Goal: Task Accomplishment & Management: Use online tool/utility

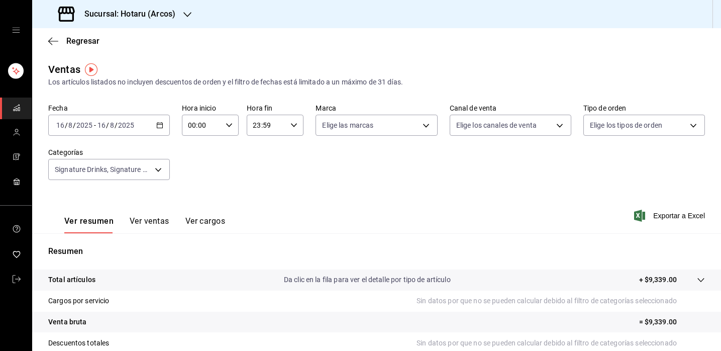
click at [161, 121] on div "[DATE] [DATE] - [DATE] [DATE]" at bounding box center [109, 125] width 122 height 21
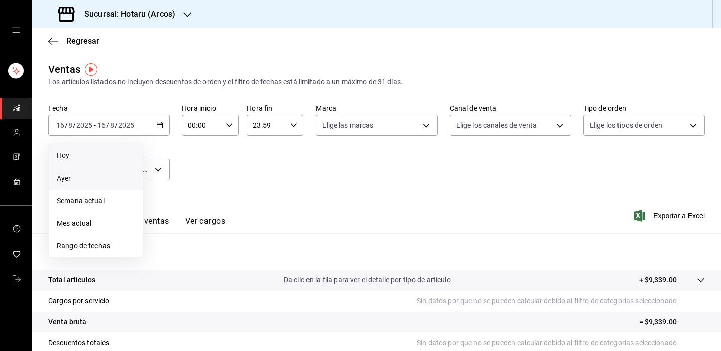
click at [102, 161] on li "Hoy" at bounding box center [96, 155] width 94 height 23
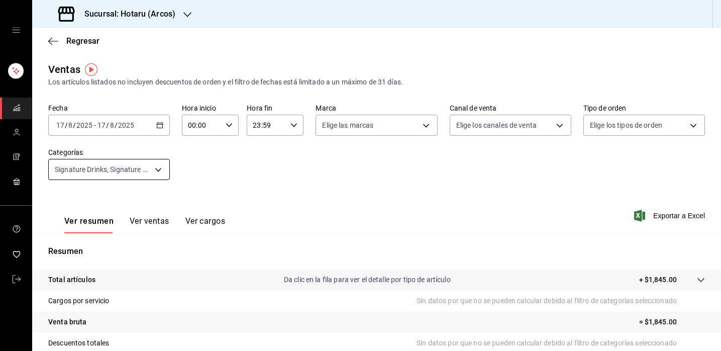
click at [156, 172] on body "Sucursal: Hotaru ([PERSON_NAME]) Regresar Ventas Los artículos listados no incl…" at bounding box center [360, 175] width 721 height 351
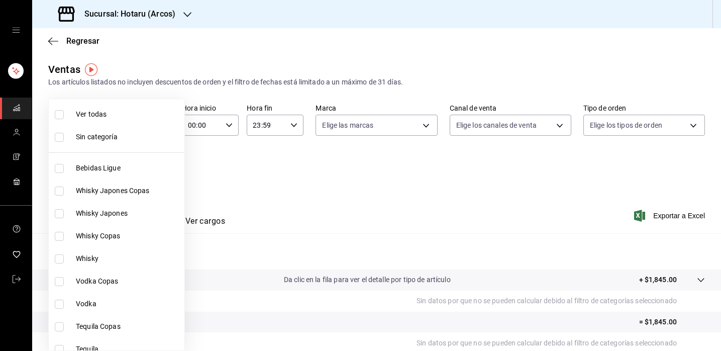
click at [63, 117] on input "checkbox" at bounding box center [59, 114] width 9 height 9
checkbox input "true"
type input "af0fa7ff-854a-4bfb-817f-8061951aea4b,98c40ba0-5fcc-40b0-ad47-58e6283fb45d,d8773…"
checkbox input "true"
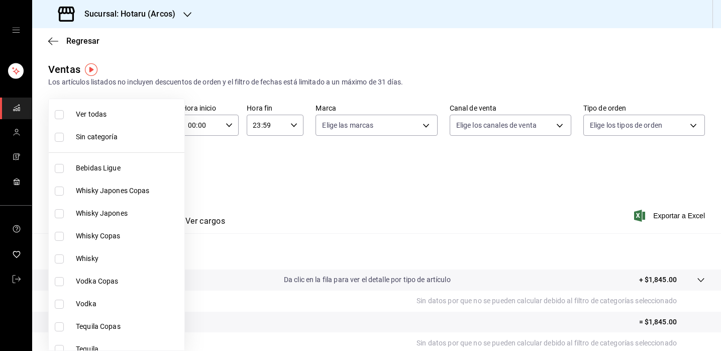
checkbox input "true"
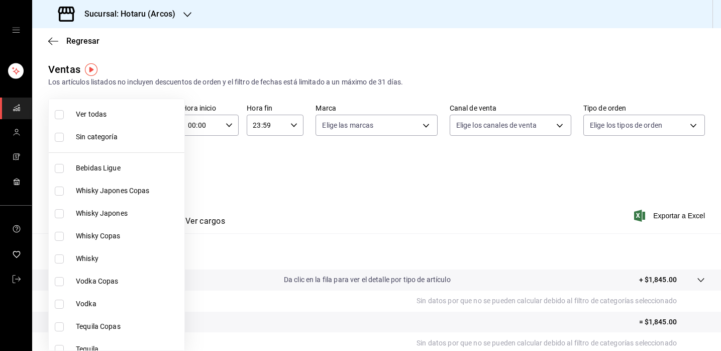
checkbox input "true"
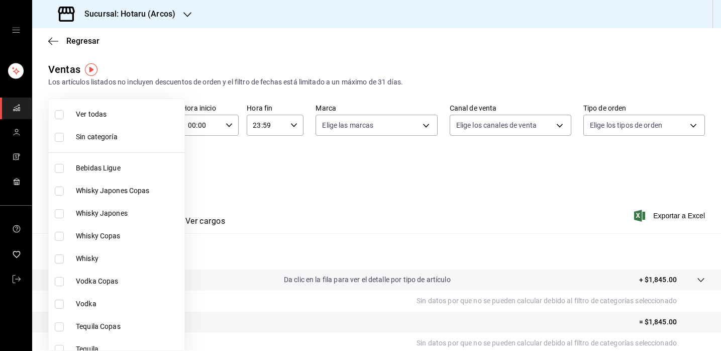
checkbox input "true"
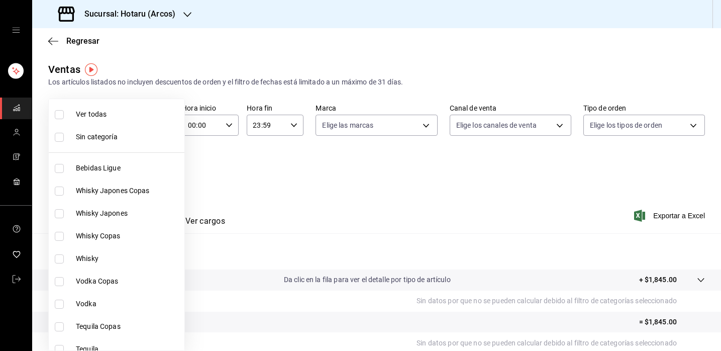
checkbox input "true"
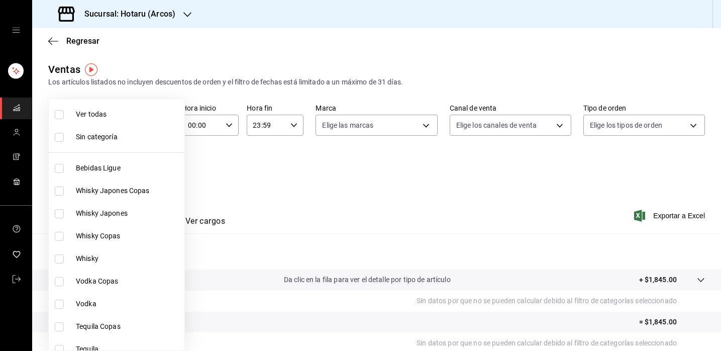
checkbox input "true"
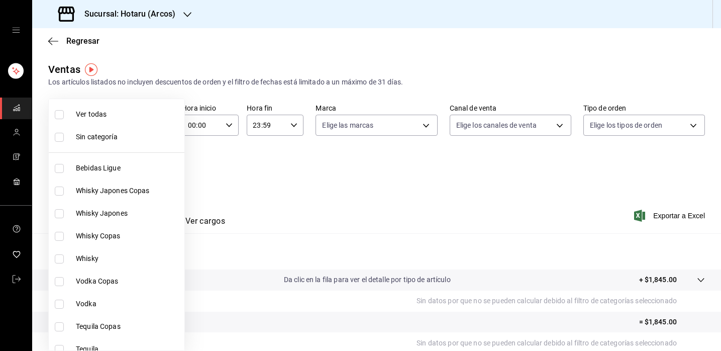
checkbox input "true"
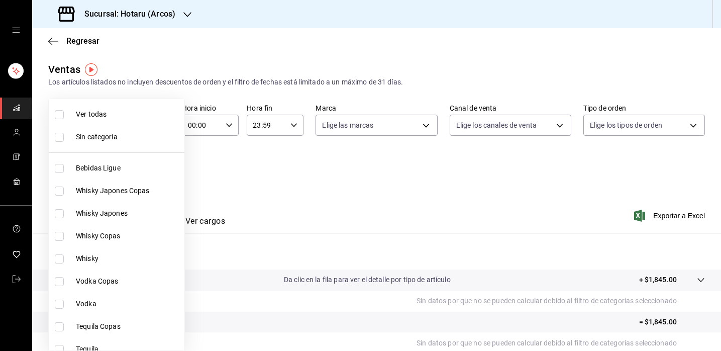
checkbox input "true"
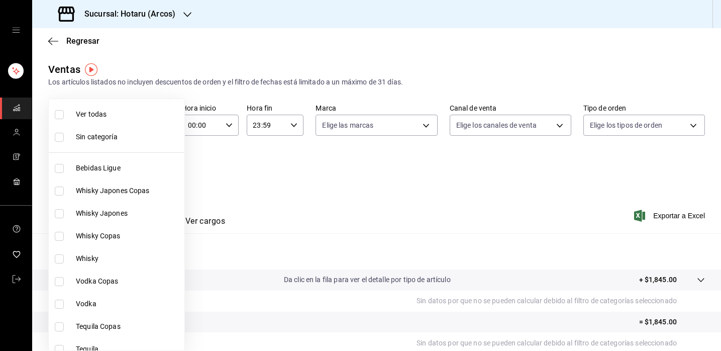
checkbox input "true"
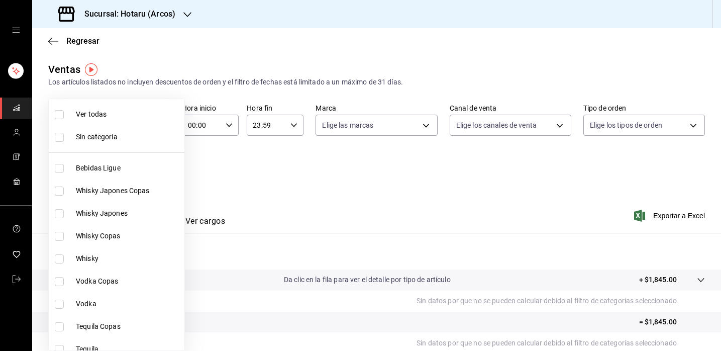
checkbox input "true"
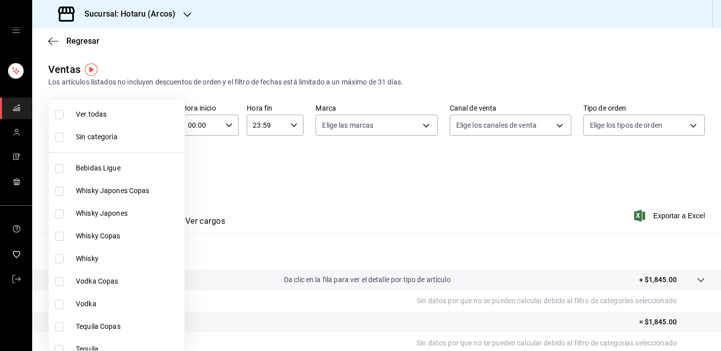
checkbox input "true"
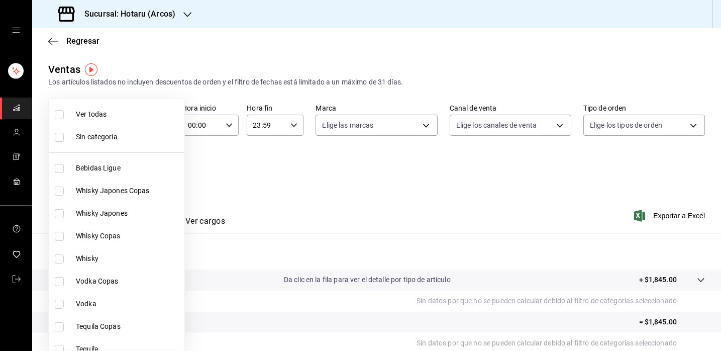
checkbox input "true"
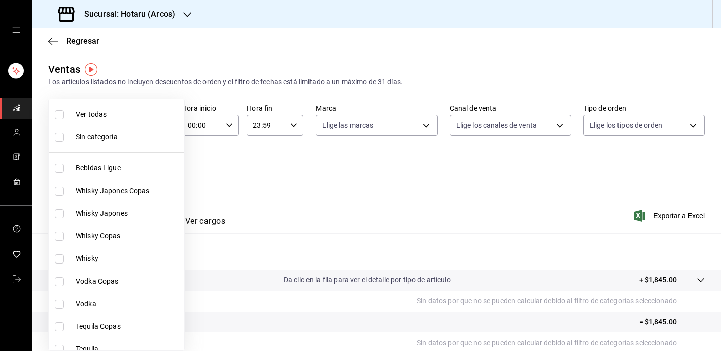
checkbox input "true"
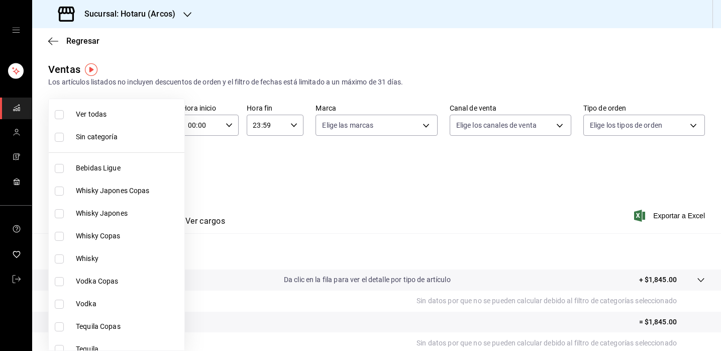
checkbox input "true"
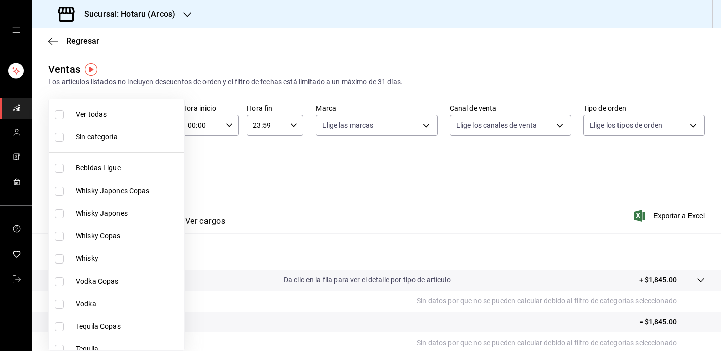
checkbox input "true"
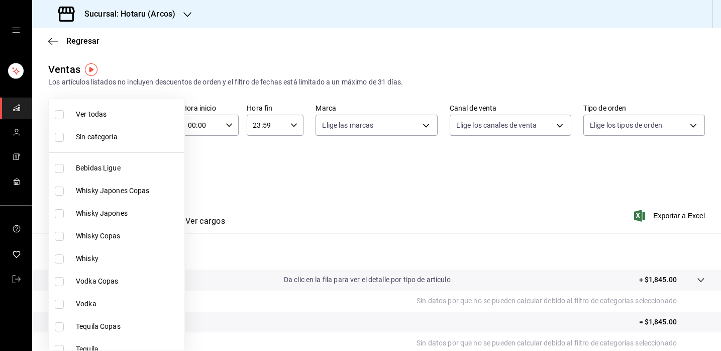
checkbox input "true"
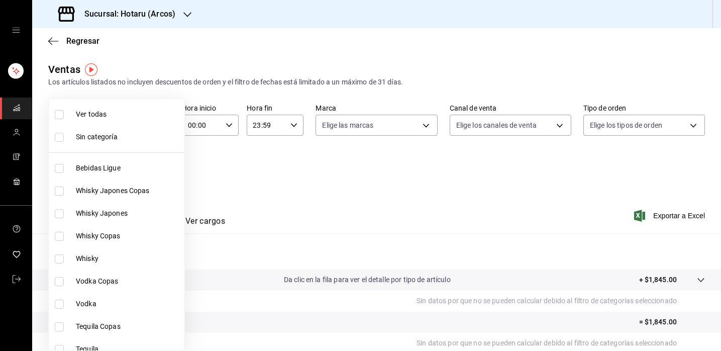
checkbox input "true"
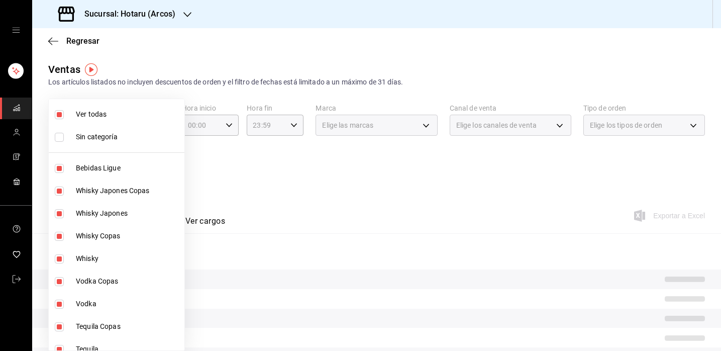
click at [63, 117] on input "checkbox" at bounding box center [59, 114] width 9 height 9
checkbox input "false"
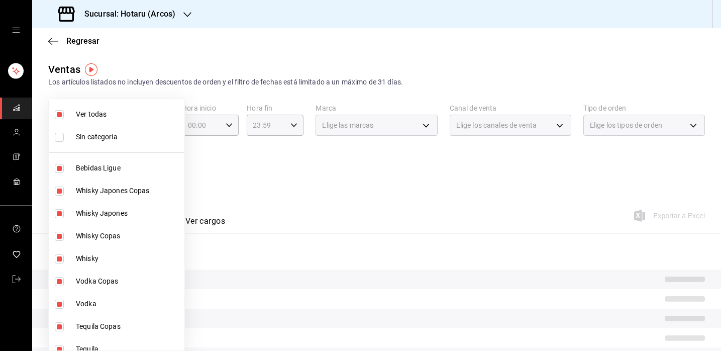
checkbox input "false"
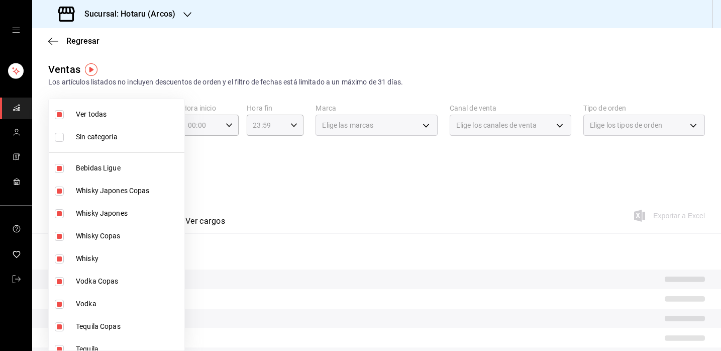
checkbox input "false"
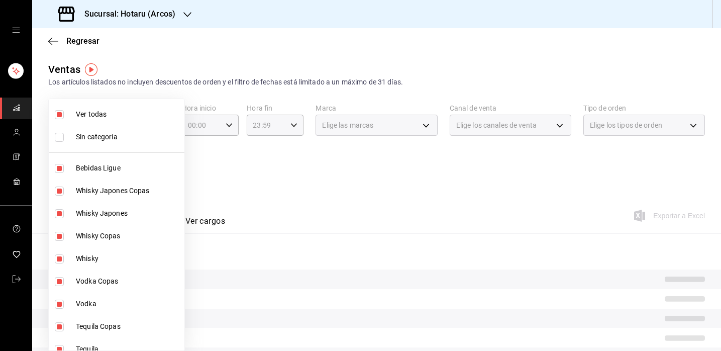
checkbox input "false"
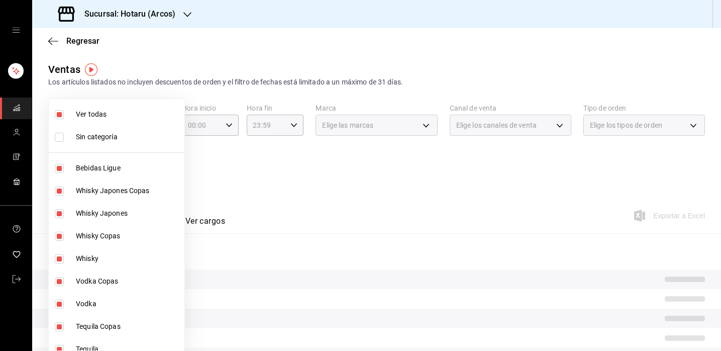
checkbox input "false"
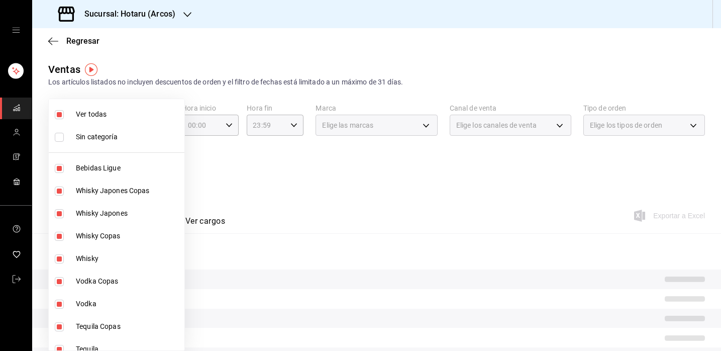
checkbox input "false"
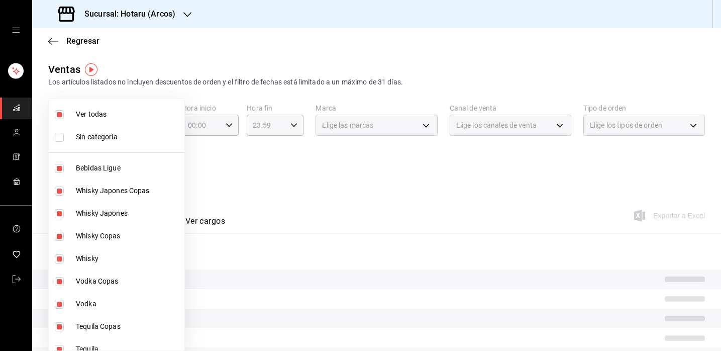
checkbox input "false"
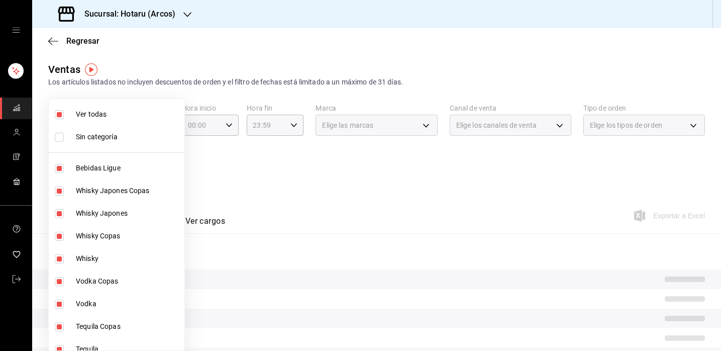
checkbox input "false"
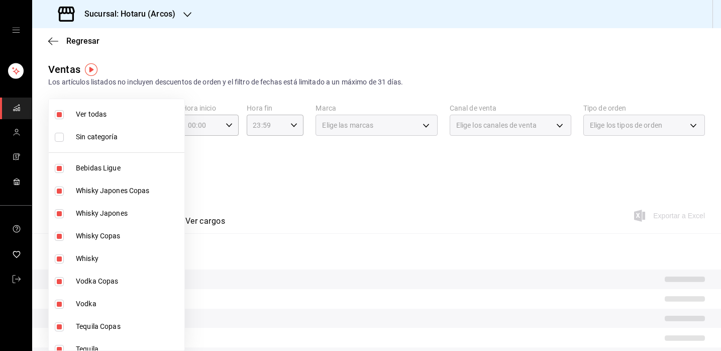
checkbox input "false"
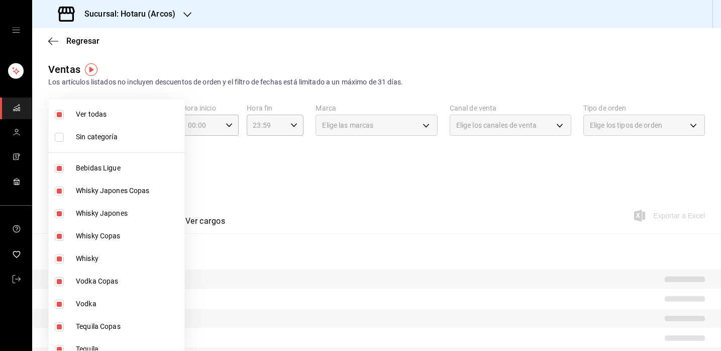
checkbox input "false"
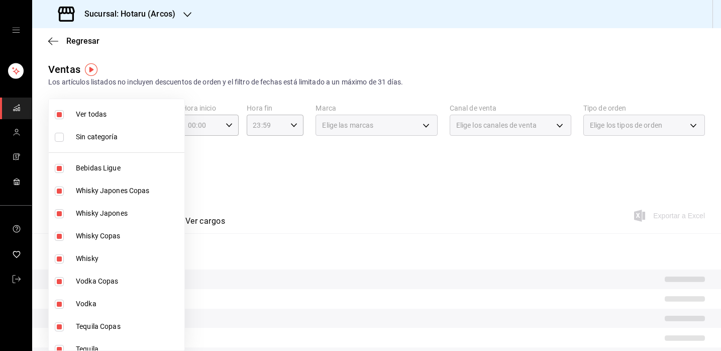
checkbox input "false"
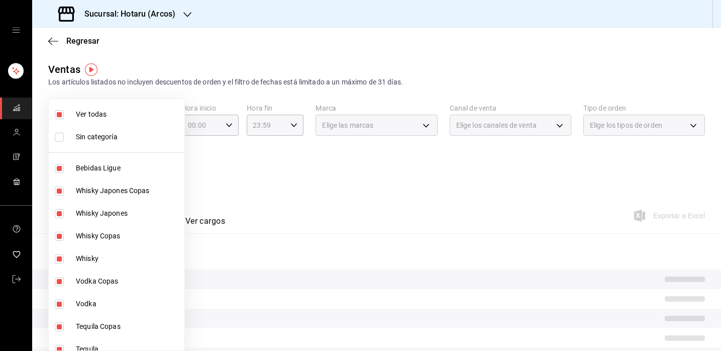
checkbox input "false"
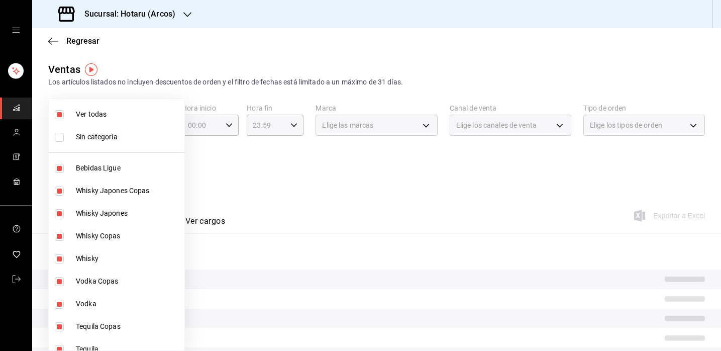
checkbox input "false"
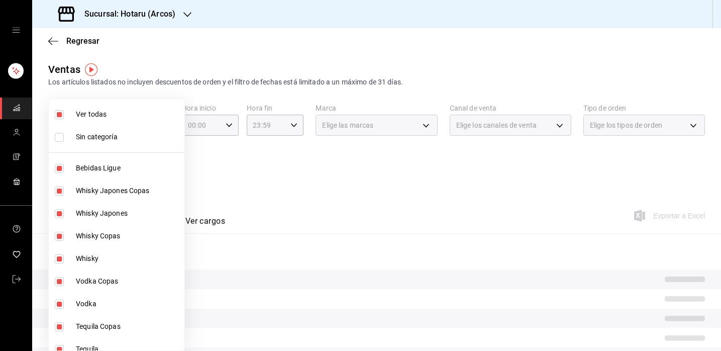
checkbox input "false"
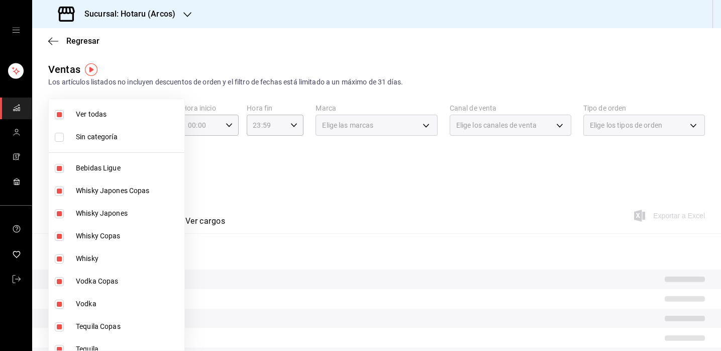
checkbox input "false"
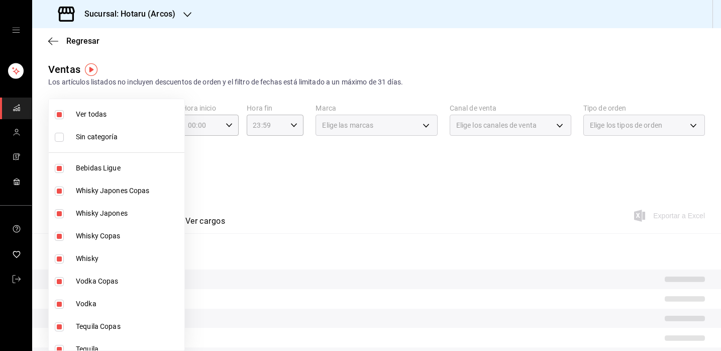
checkbox input "false"
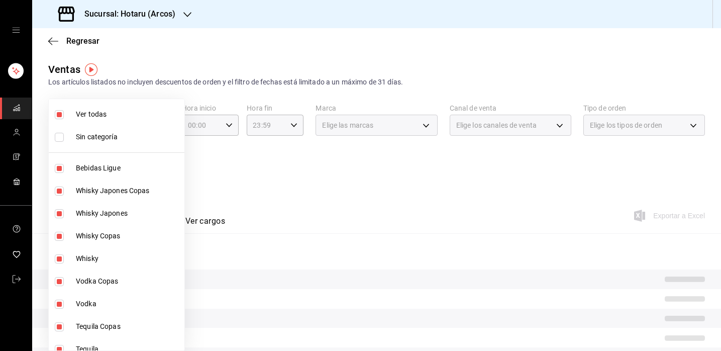
checkbox input "false"
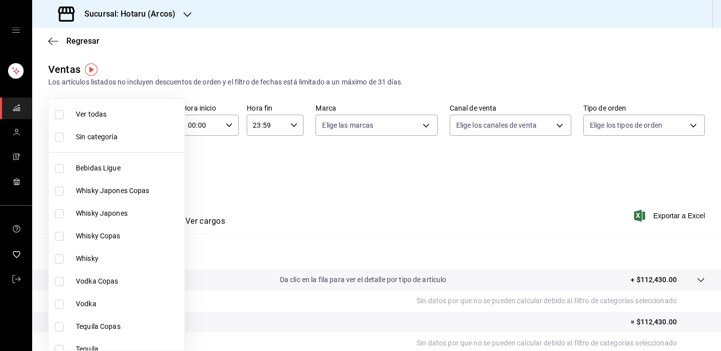
click at [60, 187] on input "checkbox" at bounding box center [59, 191] width 9 height 9
checkbox input "true"
click at [61, 220] on li "Whisky Japones" at bounding box center [117, 213] width 136 height 23
type input "98c40ba0-5fcc-40b0-ad47-58e6283fb45d,d8773d16-2072-441c-95fd-b29cd841ad99"
checkbox input "true"
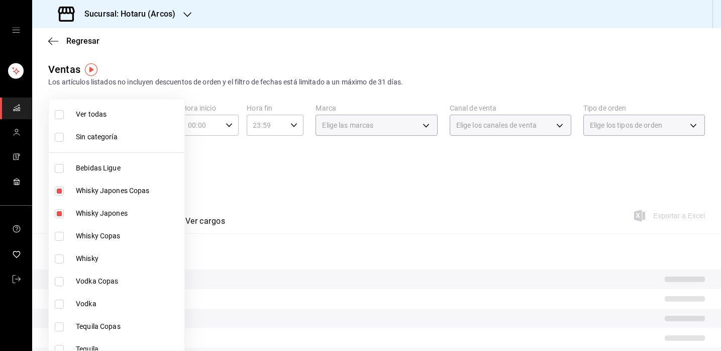
click at [60, 232] on input "checkbox" at bounding box center [59, 236] width 9 height 9
checkbox input "true"
type input "98c40ba0-5fcc-40b0-ad47-58e6283fb45d,d8773d16-2072-441c-95fd-b29cd841ad99,12869…"
click at [63, 261] on input "checkbox" at bounding box center [59, 258] width 9 height 9
checkbox input "true"
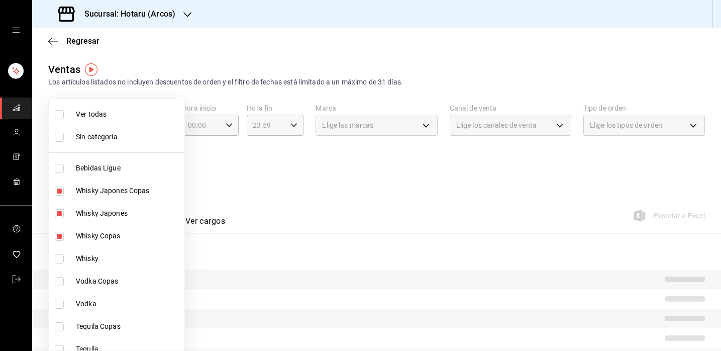
type input "98c40ba0-5fcc-40b0-ad47-58e6283fb45d,d8773d16-2072-441c-95fd-b29cd841ad99,12869…"
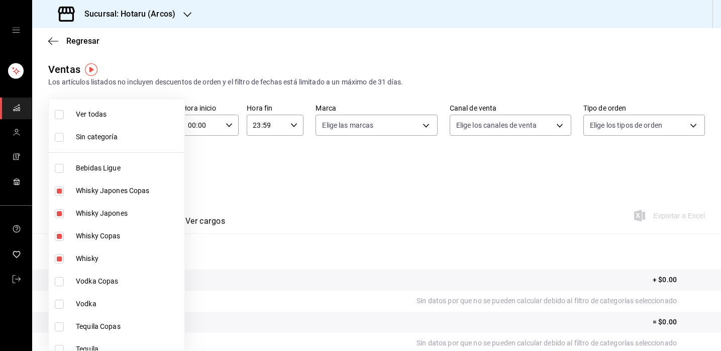
click at [62, 280] on input "checkbox" at bounding box center [59, 281] width 9 height 9
checkbox input "true"
type input "98c40ba0-5fcc-40b0-ad47-58e6283fb45d,d8773d16-2072-441c-95fd-b29cd841ad99,12869…"
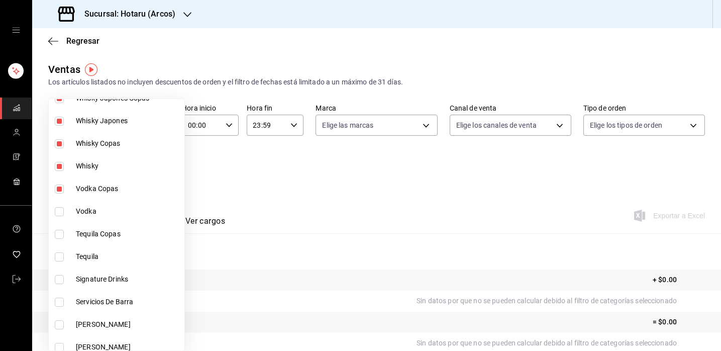
scroll to position [109, 0]
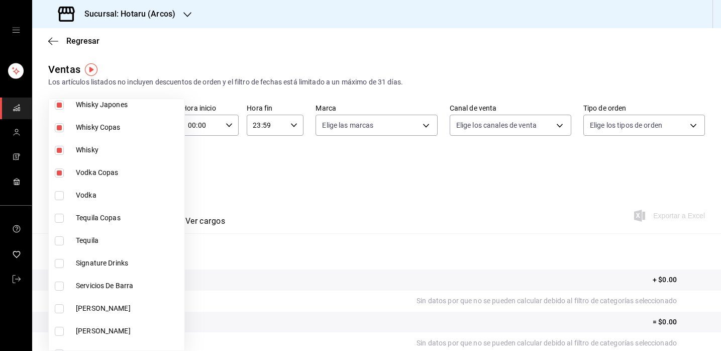
click at [59, 197] on input "checkbox" at bounding box center [59, 195] width 9 height 9
checkbox input "true"
type input "98c40ba0-5fcc-40b0-ad47-58e6283fb45d,d8773d16-2072-441c-95fd-b29cd841ad99,12869…"
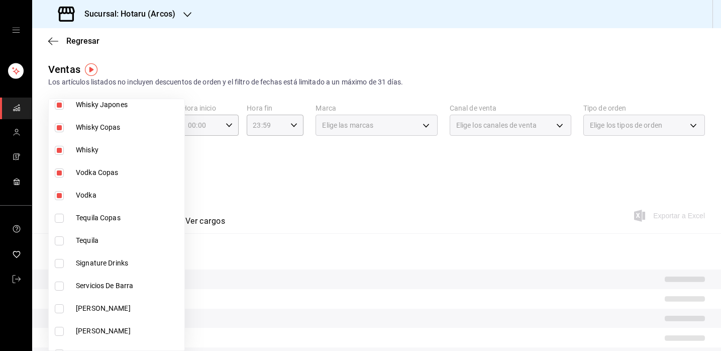
click at [61, 222] on input "checkbox" at bounding box center [59, 218] width 9 height 9
checkbox input "true"
type input "98c40ba0-5fcc-40b0-ad47-58e6283fb45d,d8773d16-2072-441c-95fd-b29cd841ad99,12869…"
click at [61, 243] on input "checkbox" at bounding box center [59, 240] width 9 height 9
checkbox input "true"
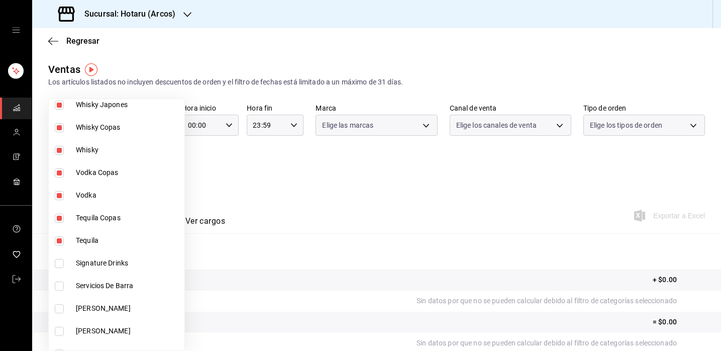
type input "98c40ba0-5fcc-40b0-ad47-58e6283fb45d,d8773d16-2072-441c-95fd-b29cd841ad99,12869…"
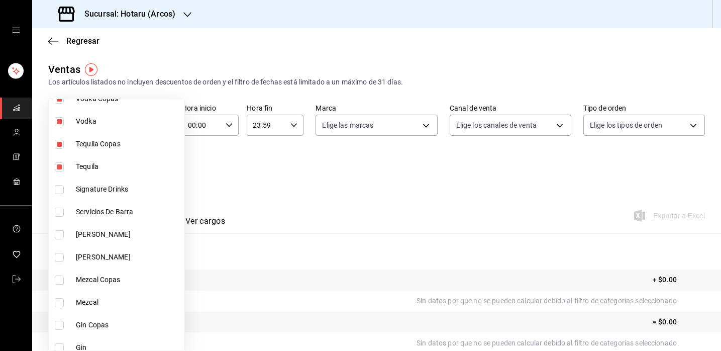
scroll to position [184, 0]
click at [61, 190] on input "checkbox" at bounding box center [59, 187] width 9 height 9
checkbox input "true"
type input "98c40ba0-5fcc-40b0-ad47-58e6283fb45d,d8773d16-2072-441c-95fd-b29cd841ad99,12869…"
click at [59, 187] on input "checkbox" at bounding box center [59, 187] width 9 height 9
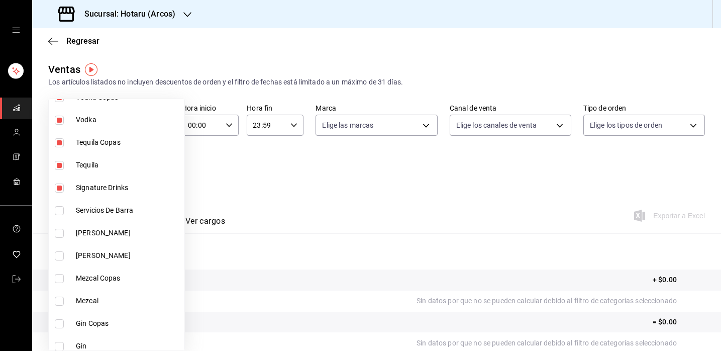
checkbox input "false"
type input "98c40ba0-5fcc-40b0-ad47-58e6283fb45d,d8773d16-2072-441c-95fd-b29cd841ad99,12869…"
click at [59, 229] on input "checkbox" at bounding box center [59, 233] width 9 height 9
checkbox input "true"
click at [57, 251] on li "[PERSON_NAME]" at bounding box center [117, 255] width 136 height 23
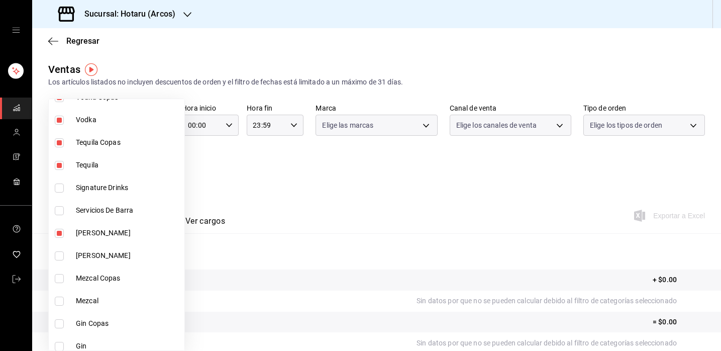
type input "98c40ba0-5fcc-40b0-ad47-58e6283fb45d,d8773d16-2072-441c-95fd-b29cd841ad99,12869…"
checkbox input "true"
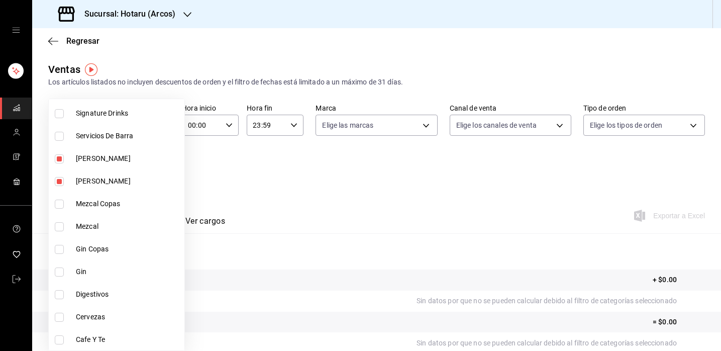
scroll to position [260, 0]
click at [64, 205] on label at bounding box center [61, 202] width 13 height 9
click at [64, 205] on input "checkbox" at bounding box center [59, 202] width 9 height 9
checkbox input "false"
type input "98c40ba0-5fcc-40b0-ad47-58e6283fb45d,d8773d16-2072-441c-95fd-b29cd841ad99,12869…"
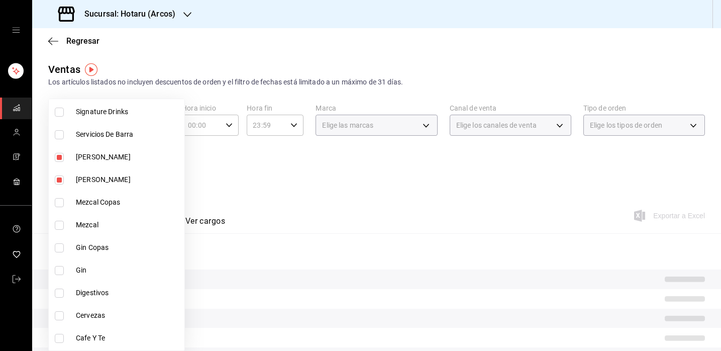
click at [63, 223] on input "checkbox" at bounding box center [59, 225] width 9 height 9
checkbox input "true"
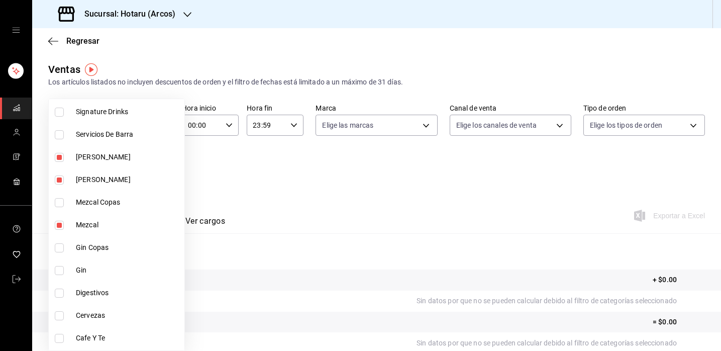
click at [64, 193] on li "Mezcal Copas" at bounding box center [117, 202] width 136 height 23
type input "98c40ba0-5fcc-40b0-ad47-58e6283fb45d,d8773d16-2072-441c-95fd-b29cd841ad99,12869…"
checkbox input "true"
click at [60, 248] on input "checkbox" at bounding box center [59, 247] width 9 height 9
checkbox input "true"
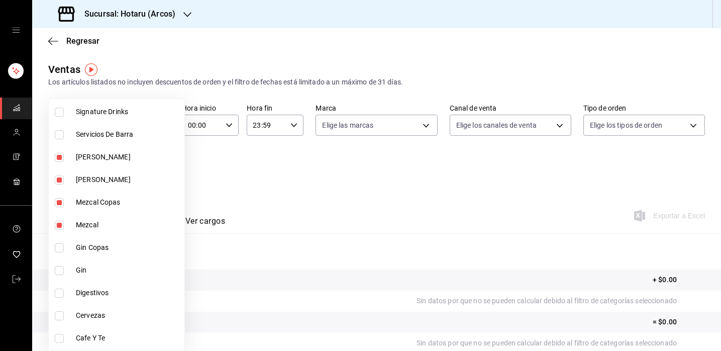
type input "98c40ba0-5fcc-40b0-ad47-58e6283fb45d,d8773d16-2072-441c-95fd-b29cd841ad99,12869…"
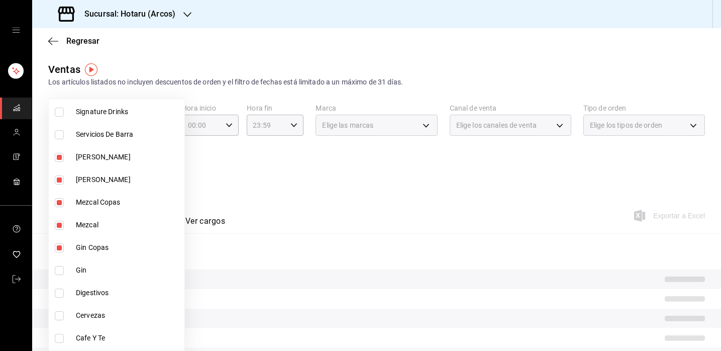
click at [64, 273] on label at bounding box center [61, 270] width 13 height 9
click at [64, 273] on input "checkbox" at bounding box center [59, 270] width 9 height 9
checkbox input "false"
type input "98c40ba0-5fcc-40b0-ad47-58e6283fb45d,d8773d16-2072-441c-95fd-b29cd841ad99,12869…"
click at [64, 294] on label at bounding box center [61, 293] width 13 height 9
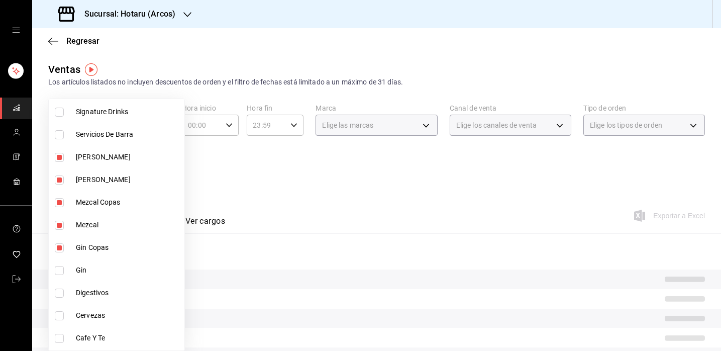
click at [64, 294] on input "checkbox" at bounding box center [59, 293] width 9 height 9
checkbox input "false"
type input "98c40ba0-5fcc-40b0-ad47-58e6283fb45d,d8773d16-2072-441c-95fd-b29cd841ad99,12869…"
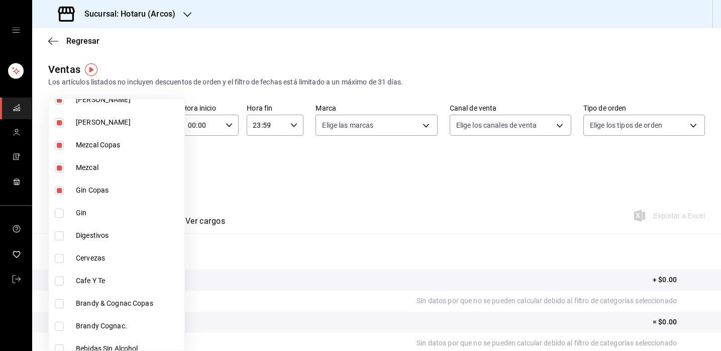
scroll to position [318, 0]
click at [62, 215] on input "checkbox" at bounding box center [59, 212] width 9 height 9
checkbox input "true"
type input "98c40ba0-5fcc-40b0-ad47-58e6283fb45d,d8773d16-2072-441c-95fd-b29cd841ad99,12869…"
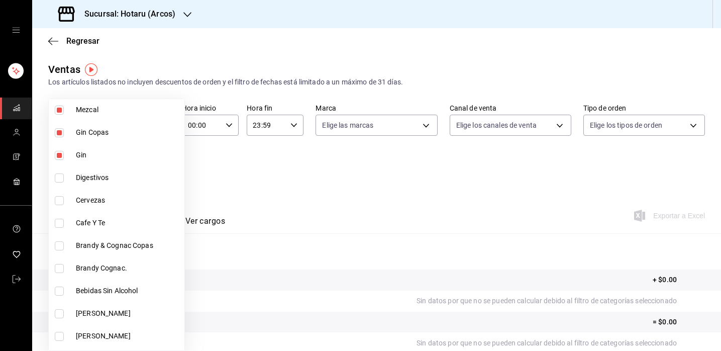
scroll to position [384, 0]
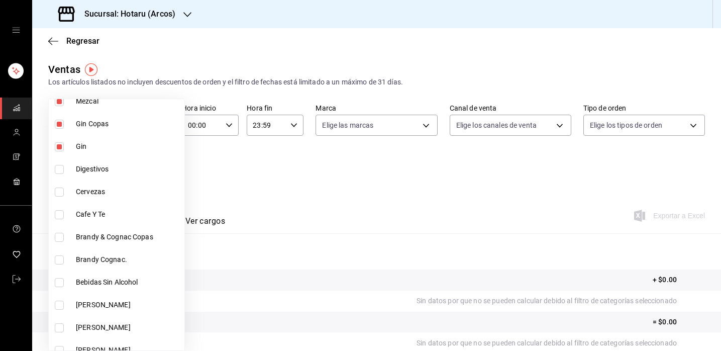
click at [62, 237] on input "checkbox" at bounding box center [59, 237] width 9 height 9
checkbox input "true"
type input "98c40ba0-5fcc-40b0-ad47-58e6283fb45d,d8773d16-2072-441c-95fd-b29cd841ad99,12869…"
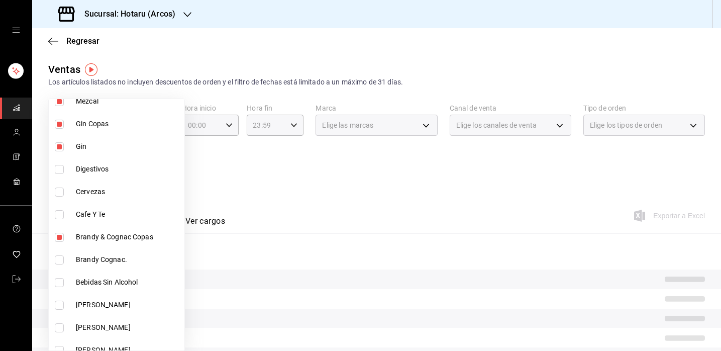
click at [60, 258] on input "checkbox" at bounding box center [59, 259] width 9 height 9
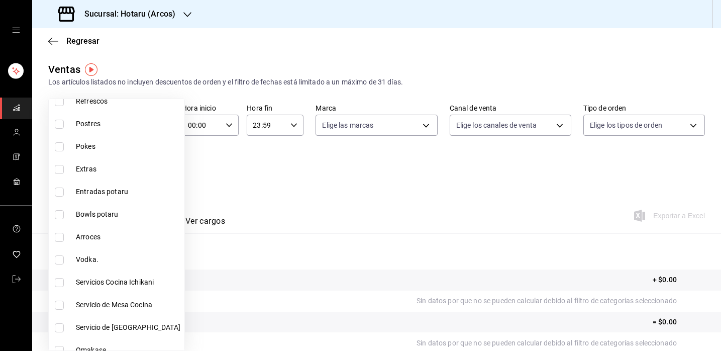
scroll to position [805, 0]
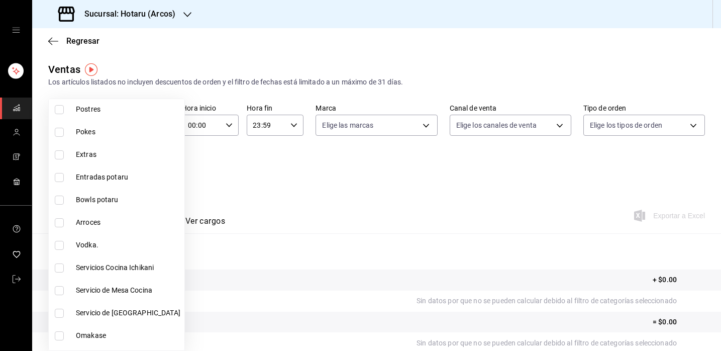
click at [63, 245] on input "checkbox" at bounding box center [59, 245] width 9 height 9
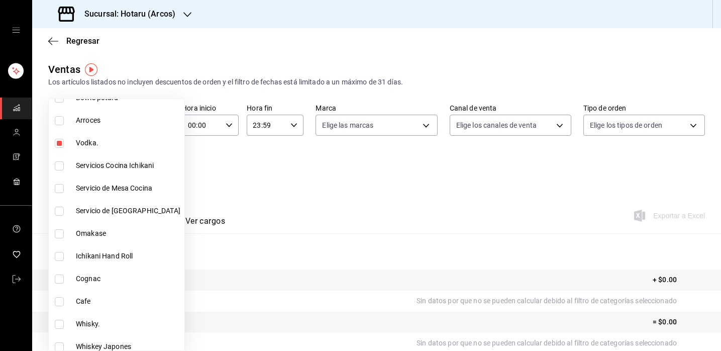
scroll to position [909, 0]
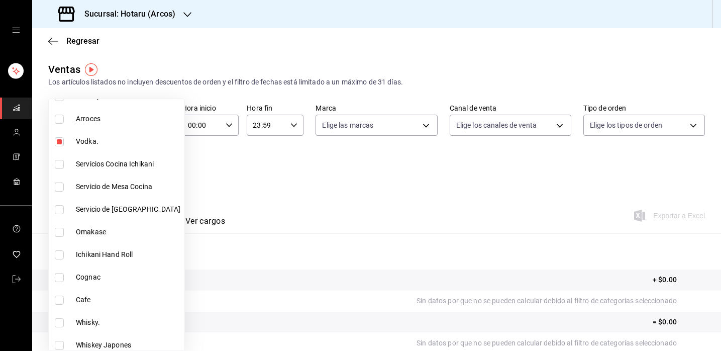
click at [63, 280] on input "checkbox" at bounding box center [59, 277] width 9 height 9
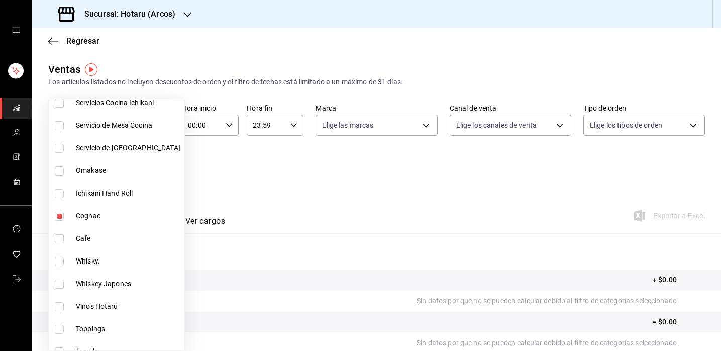
scroll to position [979, 0]
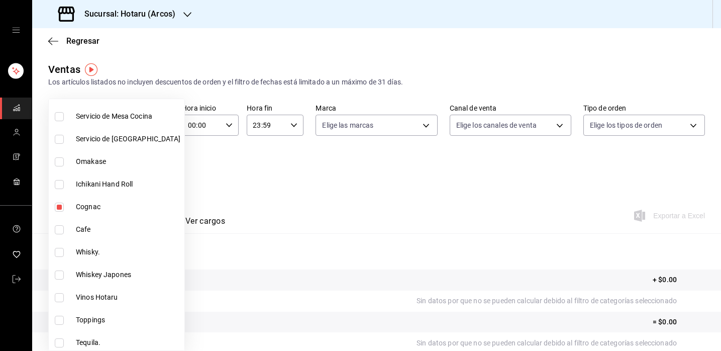
click at [63, 254] on input "checkbox" at bounding box center [59, 252] width 9 height 9
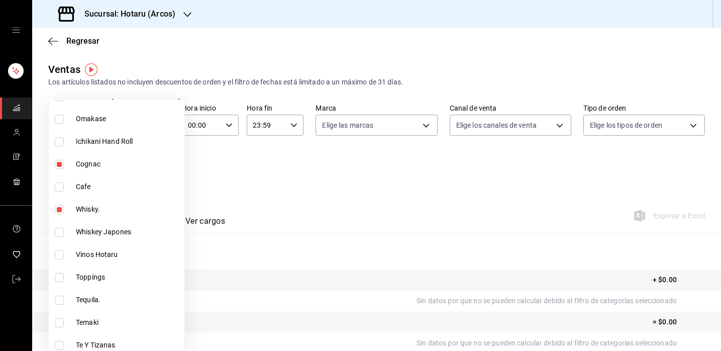
scroll to position [1028, 0]
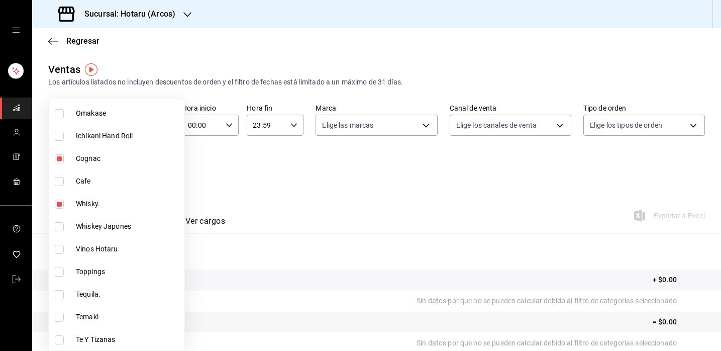
click at [60, 225] on input "checkbox" at bounding box center [59, 226] width 9 height 9
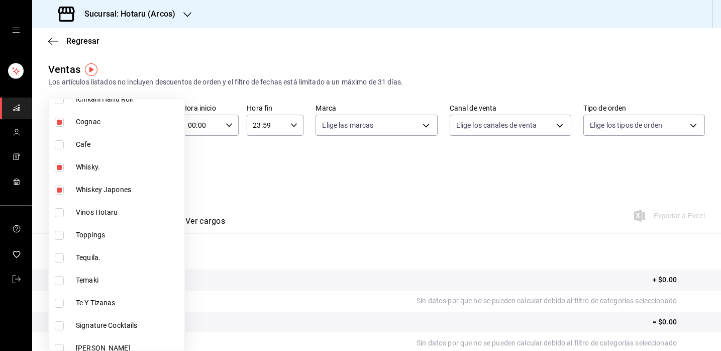
scroll to position [1065, 0]
click at [62, 255] on input "checkbox" at bounding box center [59, 257] width 9 height 9
click at [61, 277] on input "checkbox" at bounding box center [59, 279] width 9 height 9
click at [62, 281] on input "checkbox" at bounding box center [59, 279] width 9 height 9
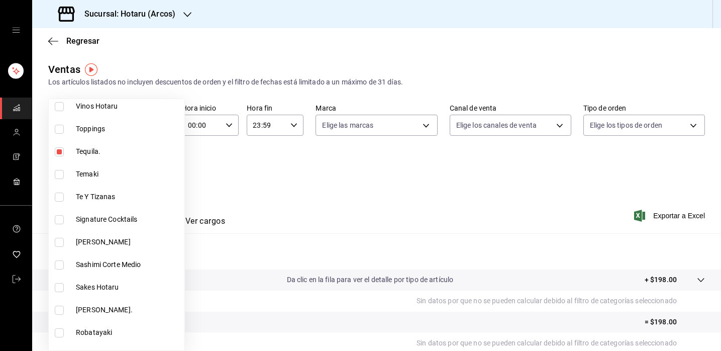
scroll to position [1172, 0]
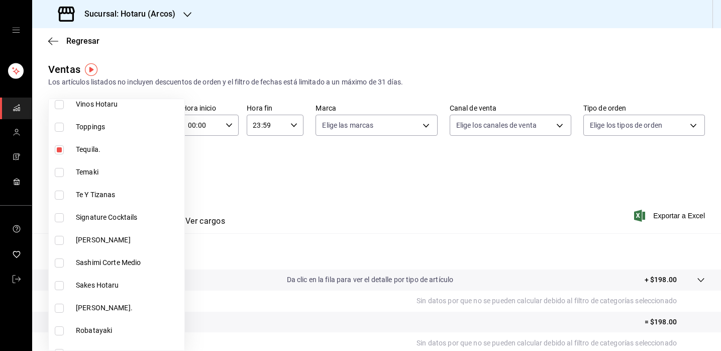
click at [61, 310] on input "checkbox" at bounding box center [59, 308] width 9 height 9
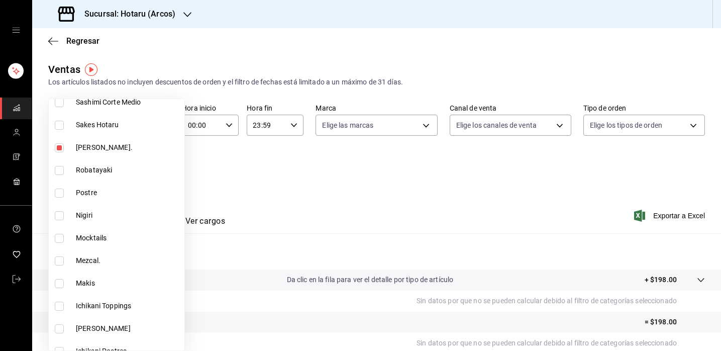
scroll to position [1340, 0]
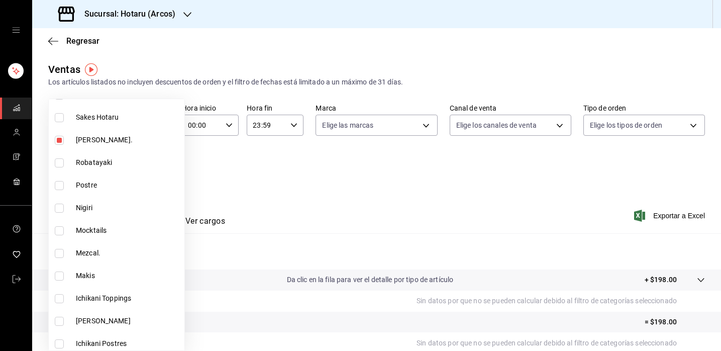
click at [61, 251] on input "checkbox" at bounding box center [59, 253] width 9 height 9
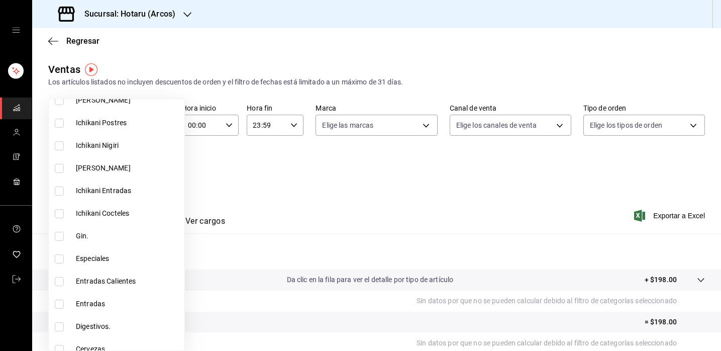
scroll to position [1562, 0]
click at [63, 235] on input "checkbox" at bounding box center [59, 234] width 9 height 9
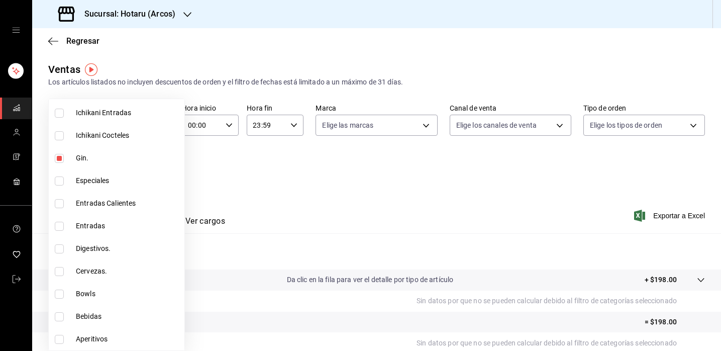
scroll to position [1639, 0]
click at [567, 224] on div at bounding box center [360, 175] width 721 height 351
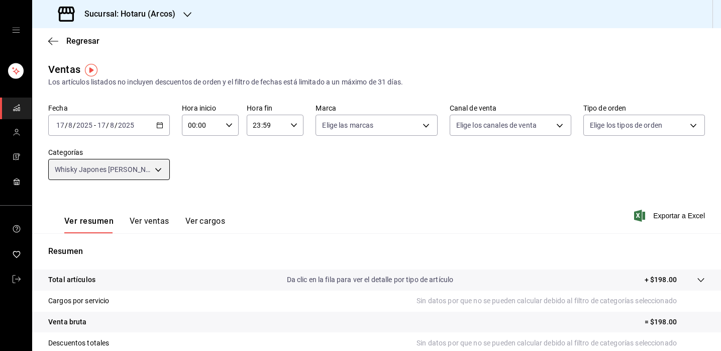
scroll to position [0, 0]
click at [233, 124] on icon "button" at bounding box center [229, 125] width 7 height 7
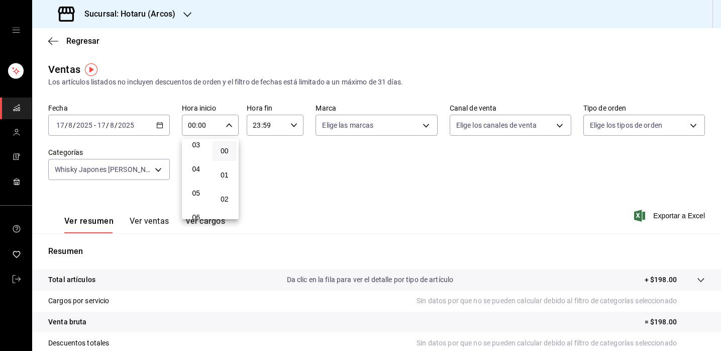
scroll to position [82, 0]
click at [199, 190] on span "05" at bounding box center [196, 189] width 13 height 8
click at [369, 215] on div at bounding box center [360, 175] width 721 height 351
click at [166, 126] on div "[DATE] [DATE] - [DATE] [DATE]" at bounding box center [109, 125] width 122 height 21
click at [160, 127] on icon "button" at bounding box center [159, 125] width 7 height 7
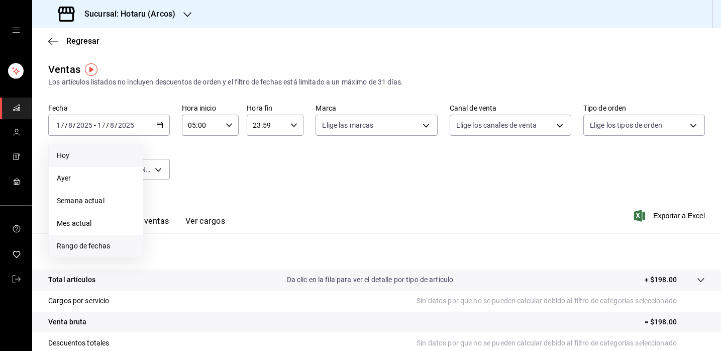
click at [72, 245] on span "Rango de fechas" at bounding box center [96, 246] width 78 height 11
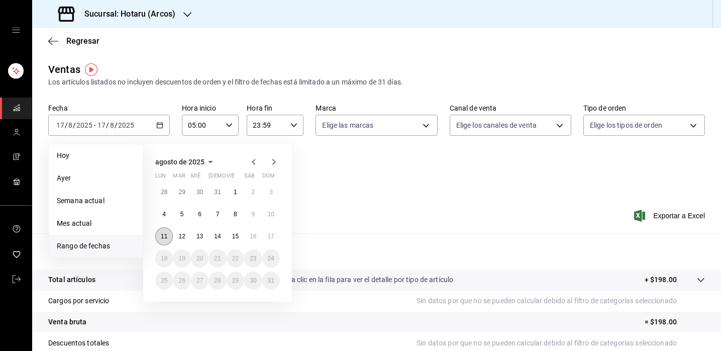
click at [167, 238] on button "11" at bounding box center [164, 236] width 18 height 18
click at [276, 233] on button "17" at bounding box center [271, 236] width 18 height 18
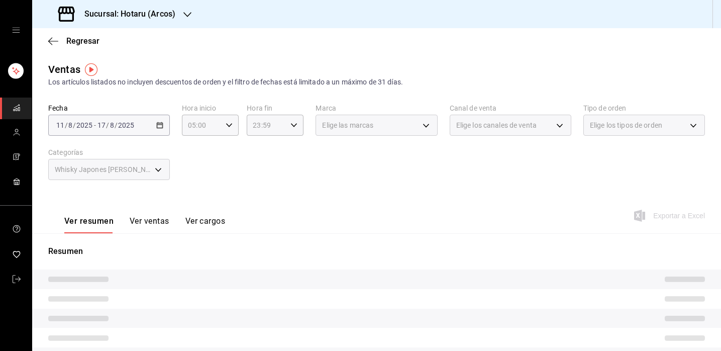
click at [375, 196] on div "Ver resumen Ver ventas Ver cargos Exportar a Excel" at bounding box center [376, 212] width 689 height 41
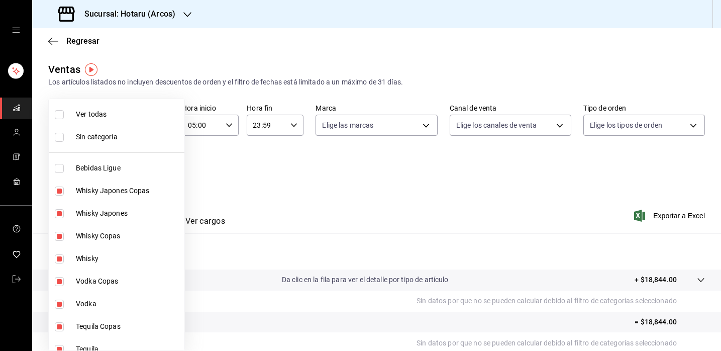
click at [158, 166] on body "Sucursal: Hotaru ([PERSON_NAME]) Regresar Ventas Los artículos listados no incl…" at bounding box center [360, 175] width 721 height 351
click at [60, 112] on input "checkbox" at bounding box center [59, 114] width 9 height 9
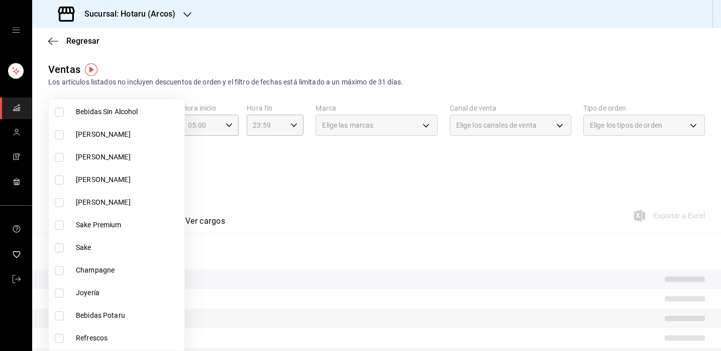
scroll to position [556, 0]
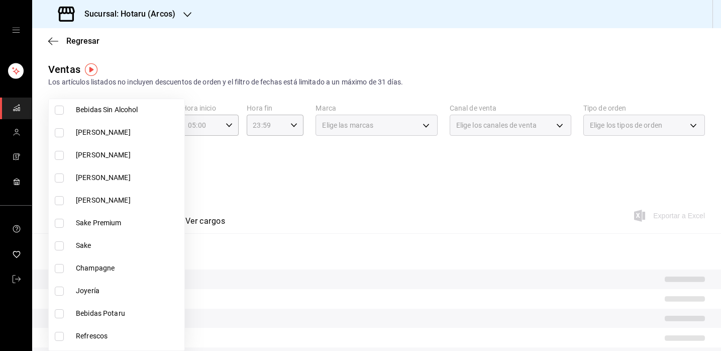
click at [59, 224] on input "checkbox" at bounding box center [59, 223] width 9 height 9
click at [61, 245] on input "checkbox" at bounding box center [59, 245] width 9 height 9
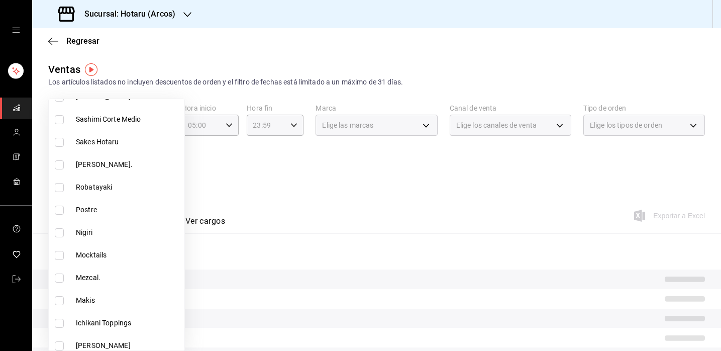
scroll to position [1318, 0]
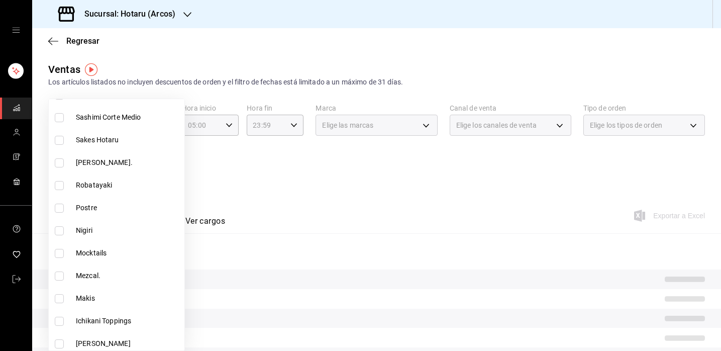
click at [64, 141] on label at bounding box center [61, 140] width 13 height 9
click at [64, 141] on input "checkbox" at bounding box center [59, 140] width 9 height 9
click at [58, 141] on input "checkbox" at bounding box center [59, 140] width 9 height 9
click at [436, 180] on div at bounding box center [360, 175] width 721 height 351
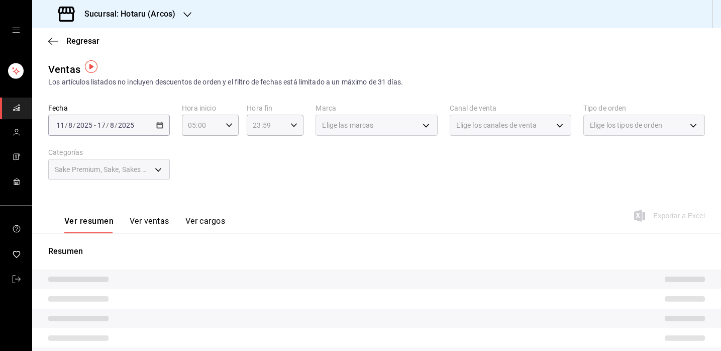
scroll to position [9, 0]
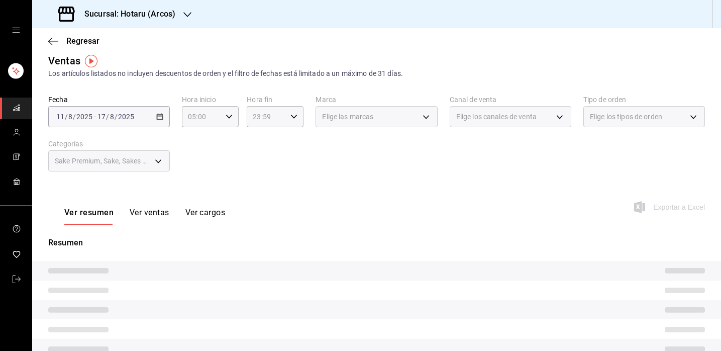
click at [162, 160] on div "Sake Premium, Sake, Sakes Hotaru" at bounding box center [109, 160] width 122 height 21
click at [156, 161] on div "Sake Premium, Sake, Sakes Hotaru" at bounding box center [109, 160] width 122 height 21
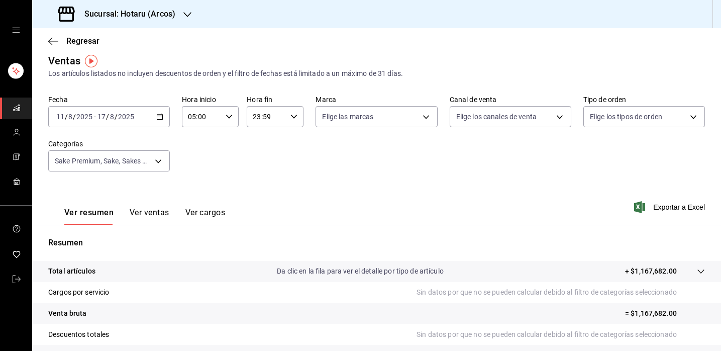
click at [330, 178] on div "Fecha [DATE] [DATE] - [DATE] [DATE] Hora inicio 05:00 Hora inicio Hora fin 23:5…" at bounding box center [376, 139] width 657 height 88
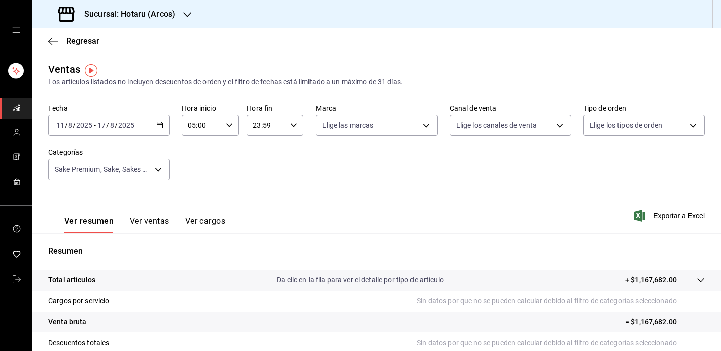
scroll to position [0, 0]
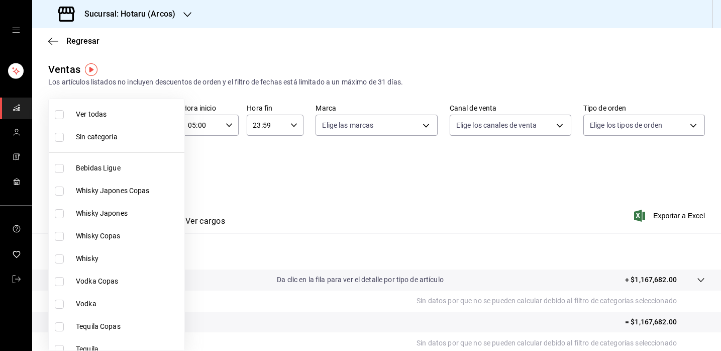
click at [159, 168] on body "Sucursal: Hotaru ([PERSON_NAME]) Regresar Ventas Los artículos listados no incl…" at bounding box center [360, 175] width 721 height 351
click at [59, 108] on li "Ver todas" at bounding box center [117, 114] width 136 height 23
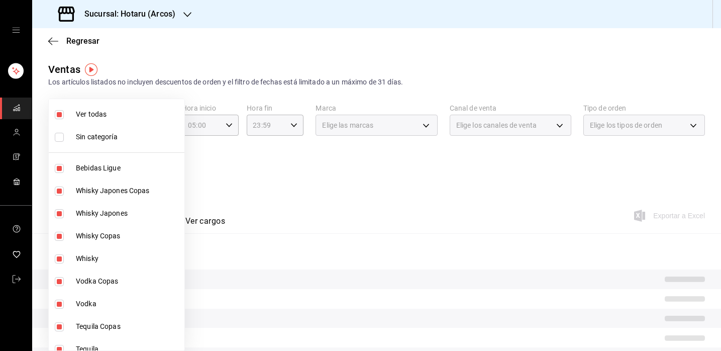
click at [59, 108] on li "Ver todas" at bounding box center [117, 114] width 136 height 23
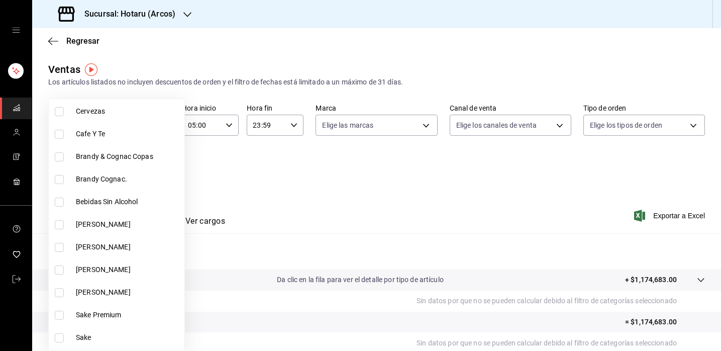
scroll to position [468, 0]
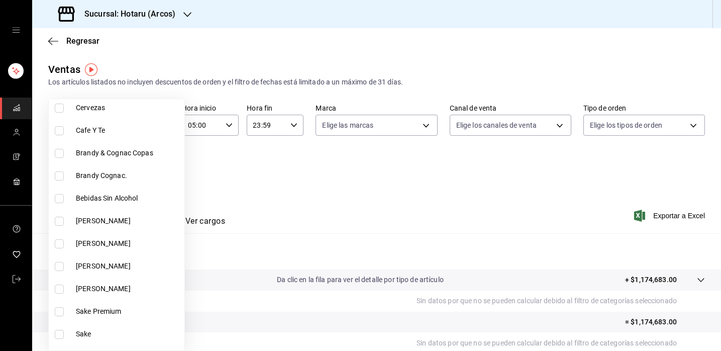
click at [79, 322] on li "Sake Premium" at bounding box center [117, 311] width 136 height 23
click at [87, 332] on span "Sake" at bounding box center [128, 334] width 105 height 11
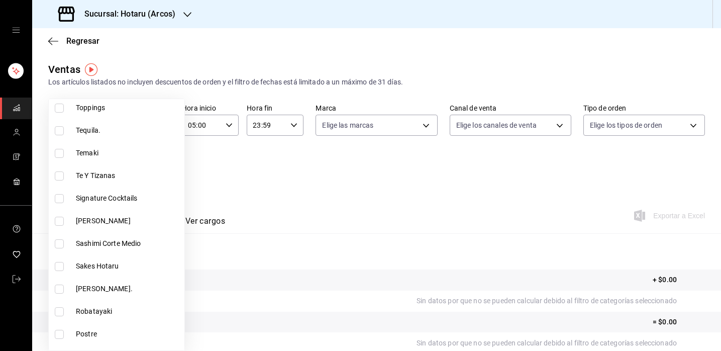
scroll to position [1192, 0]
click at [61, 264] on input "checkbox" at bounding box center [59, 265] width 9 height 9
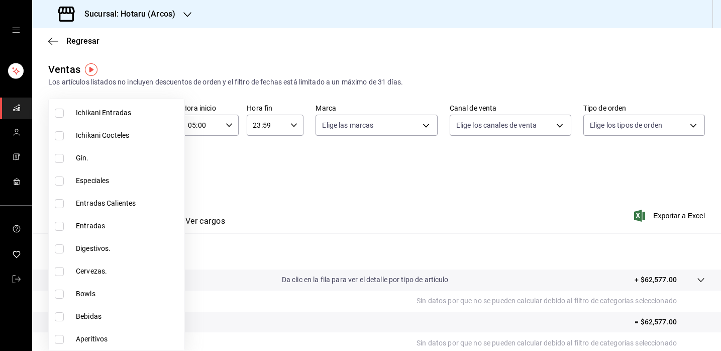
scroll to position [1638, 0]
click at [300, 184] on div at bounding box center [360, 175] width 721 height 351
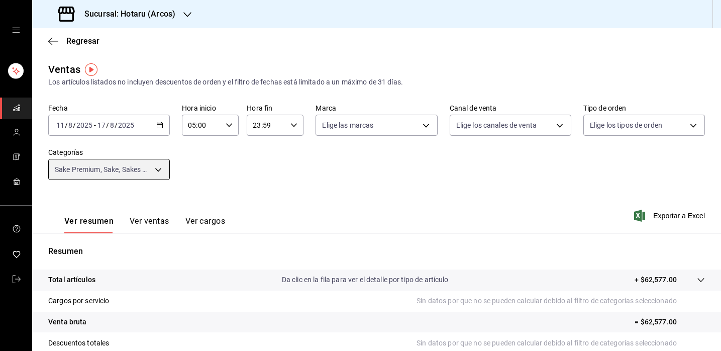
scroll to position [0, 0]
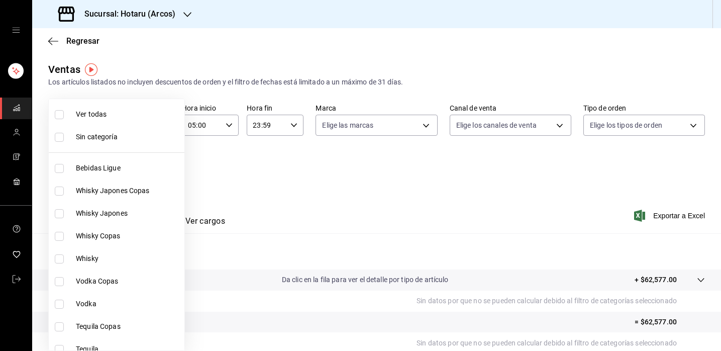
click at [160, 168] on body "Sucursal: Hotaru ([PERSON_NAME]) Regresar Ventas Los artículos listados no incl…" at bounding box center [360, 175] width 721 height 351
click at [61, 114] on input "checkbox" at bounding box center [59, 114] width 9 height 9
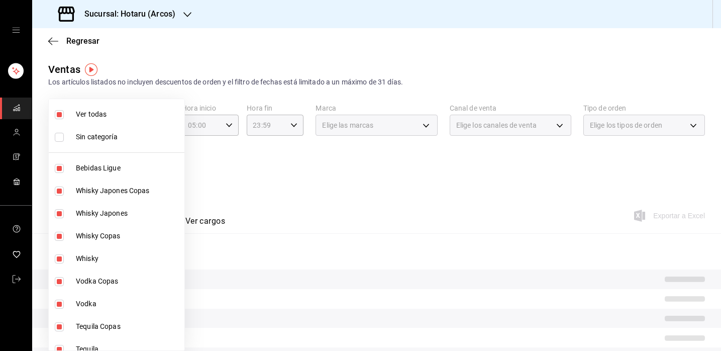
click at [61, 114] on input "checkbox" at bounding box center [59, 114] width 9 height 9
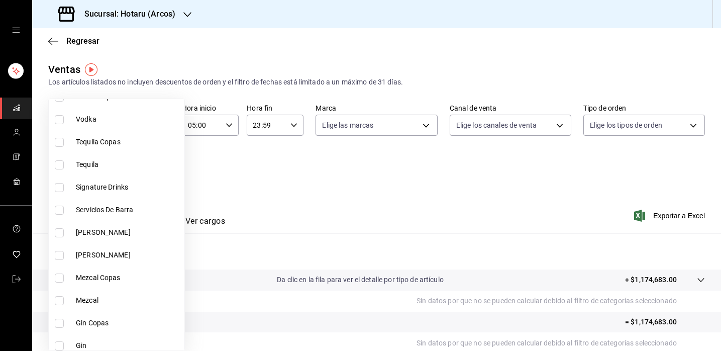
scroll to position [183, 0]
click at [63, 188] on input "checkbox" at bounding box center [59, 188] width 9 height 9
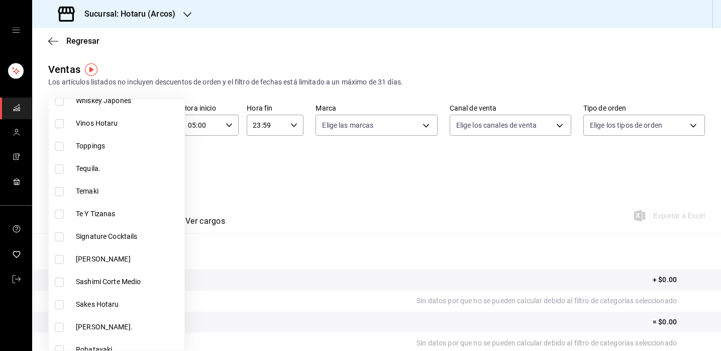
scroll to position [1156, 0]
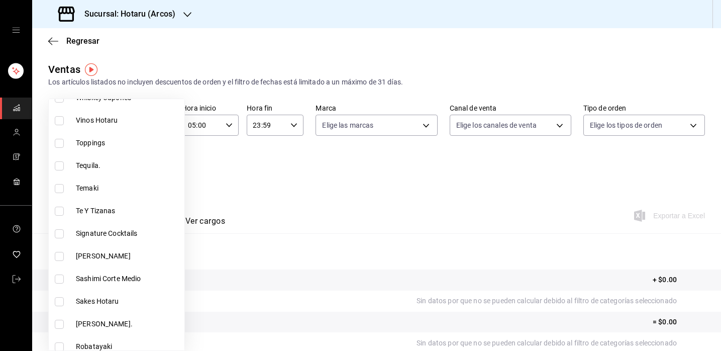
click at [61, 234] on input "checkbox" at bounding box center [59, 233] width 9 height 9
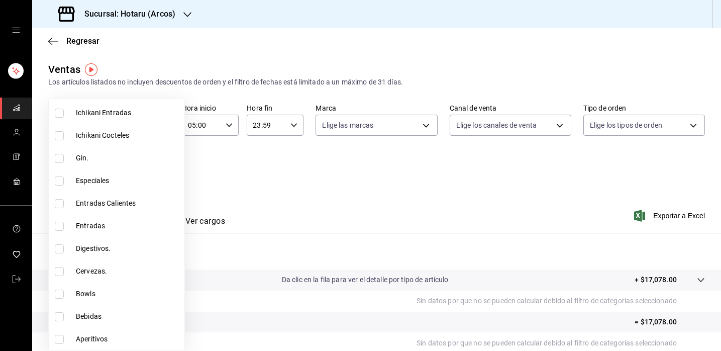
scroll to position [1639, 0]
click at [56, 338] on input "checkbox" at bounding box center [59, 339] width 9 height 9
click at [379, 216] on div at bounding box center [360, 175] width 721 height 351
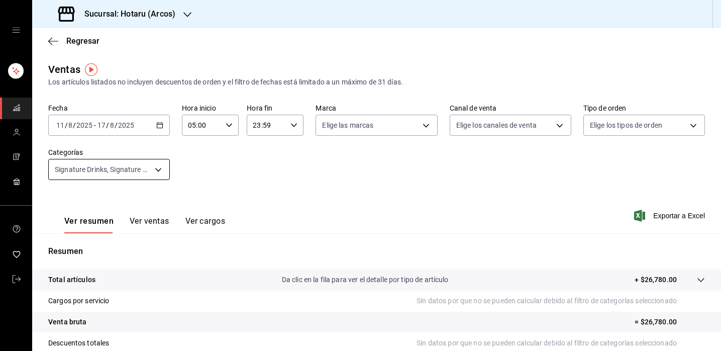
click at [165, 169] on body "Sucursal: Hotaru ([PERSON_NAME]) Regresar Ventas Los artículos listados no incl…" at bounding box center [360, 175] width 721 height 351
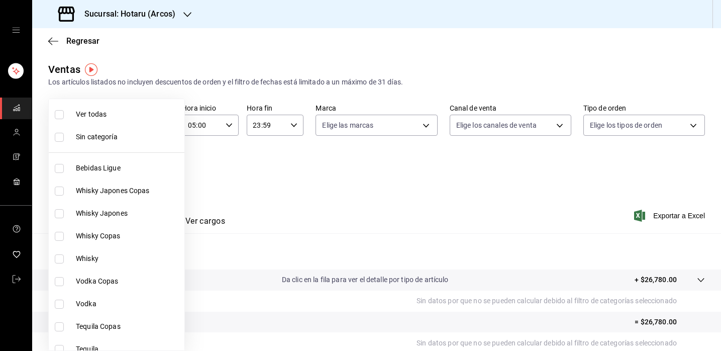
click at [63, 112] on input "checkbox" at bounding box center [59, 114] width 9 height 9
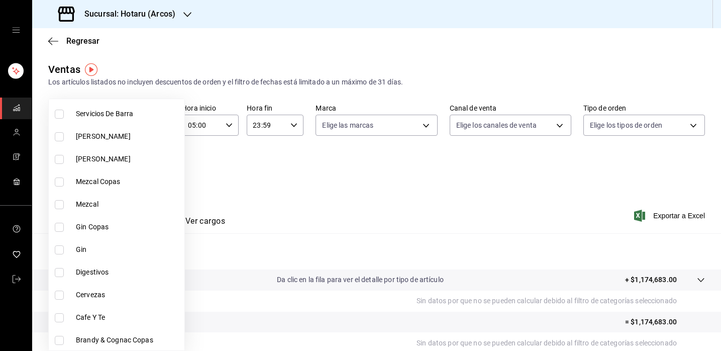
scroll to position [280, 0]
click at [66, 295] on label at bounding box center [61, 295] width 13 height 9
click at [64, 295] on input "checkbox" at bounding box center [59, 295] width 9 height 9
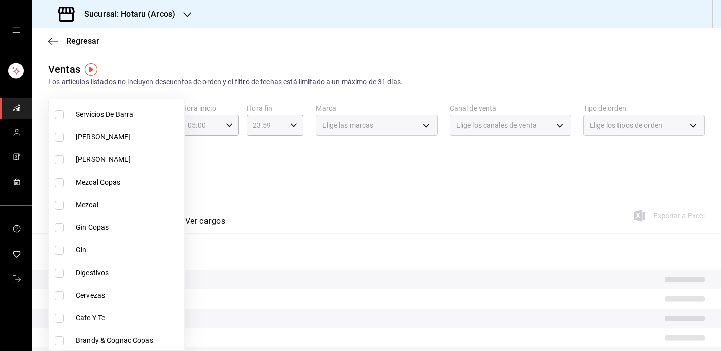
scroll to position [299, 0]
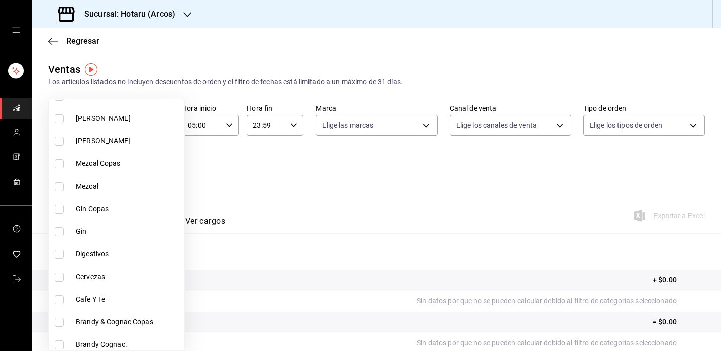
click at [62, 280] on input "checkbox" at bounding box center [59, 276] width 9 height 9
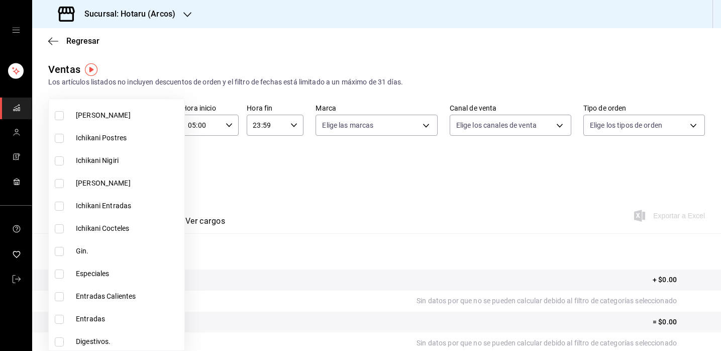
scroll to position [1611, 0]
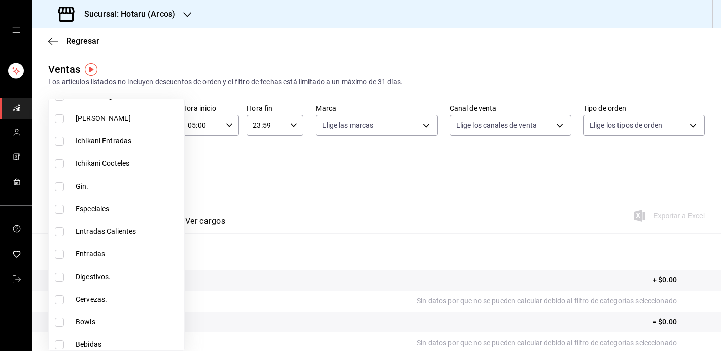
click at [61, 295] on input "checkbox" at bounding box center [59, 299] width 9 height 9
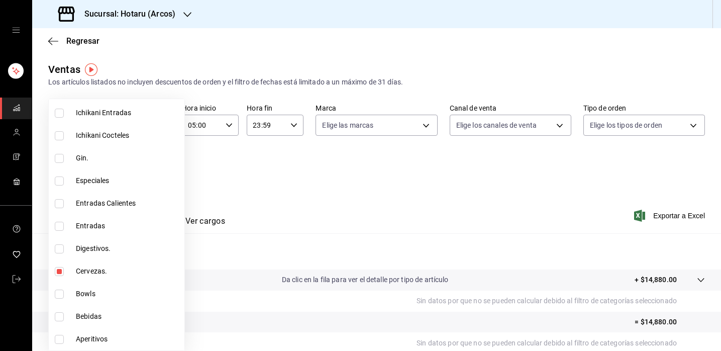
scroll to position [1637, 0]
click at [438, 213] on div at bounding box center [360, 175] width 721 height 351
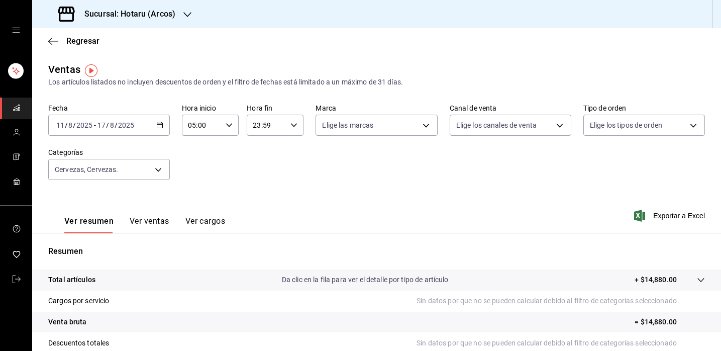
scroll to position [0, 0]
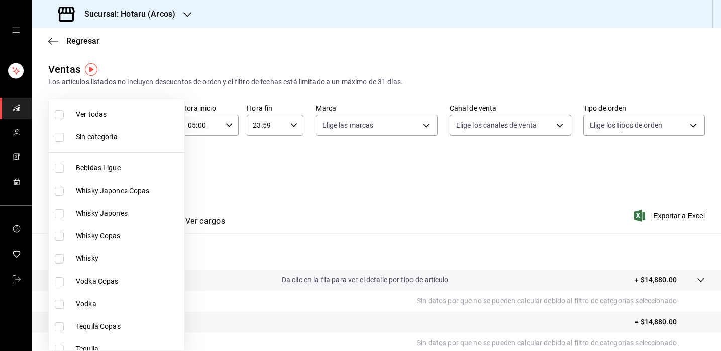
click at [164, 172] on body "Sucursal: Hotaru ([PERSON_NAME]) Regresar Ventas Los artículos listados no incl…" at bounding box center [360, 175] width 721 height 351
click at [55, 113] on input "checkbox" at bounding box center [59, 114] width 9 height 9
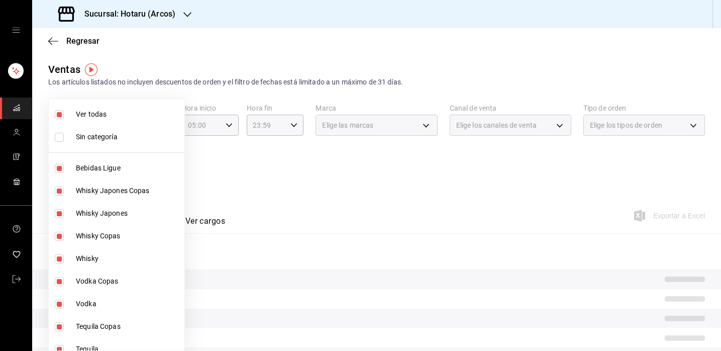
click at [55, 113] on input "checkbox" at bounding box center [59, 114] width 9 height 9
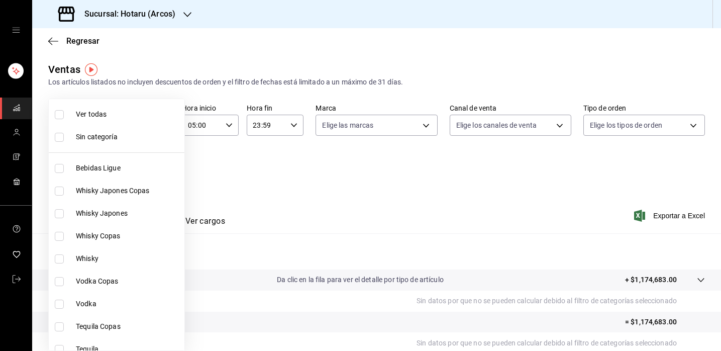
click at [59, 113] on input "checkbox" at bounding box center [59, 114] width 9 height 9
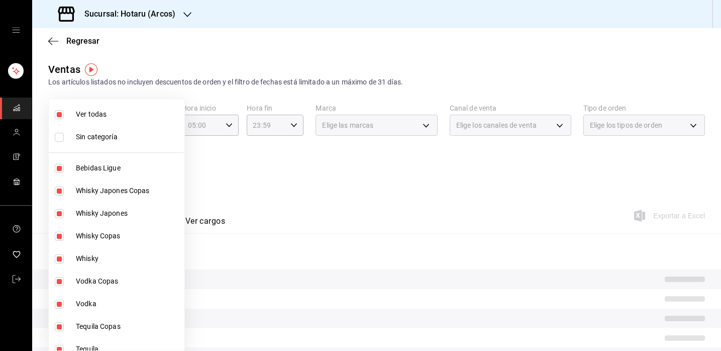
click at [59, 113] on input "checkbox" at bounding box center [59, 114] width 9 height 9
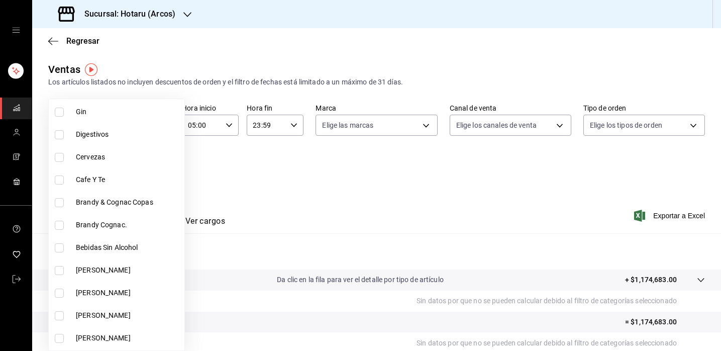
scroll to position [422, 0]
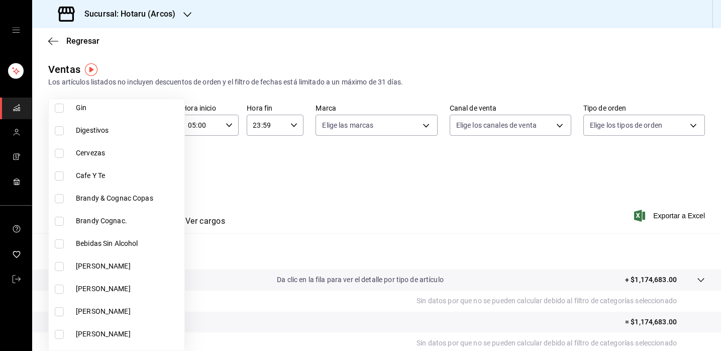
click at [60, 267] on input "checkbox" at bounding box center [59, 266] width 9 height 9
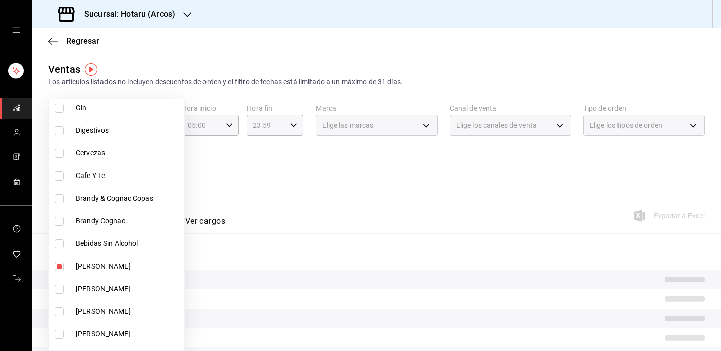
click at [61, 292] on input "checkbox" at bounding box center [59, 289] width 9 height 9
click at [65, 313] on label at bounding box center [61, 311] width 13 height 9
click at [64, 313] on input "checkbox" at bounding box center [59, 311] width 9 height 9
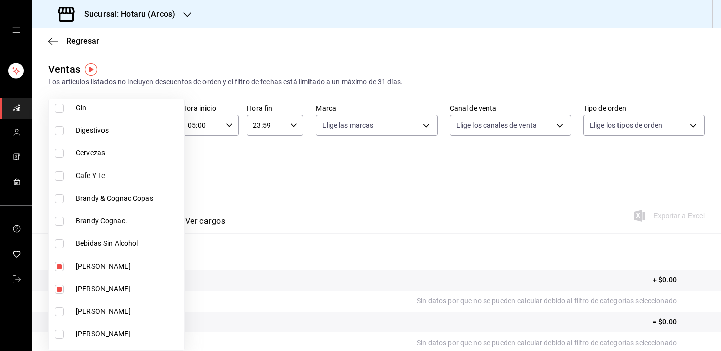
click at [69, 333] on li "[PERSON_NAME]" at bounding box center [117, 334] width 136 height 23
click at [59, 310] on input "checkbox" at bounding box center [59, 311] width 9 height 9
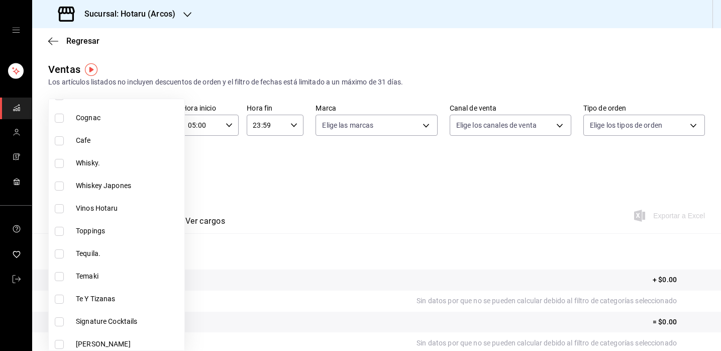
scroll to position [1067, 0]
click at [61, 207] on input "checkbox" at bounding box center [59, 209] width 9 height 9
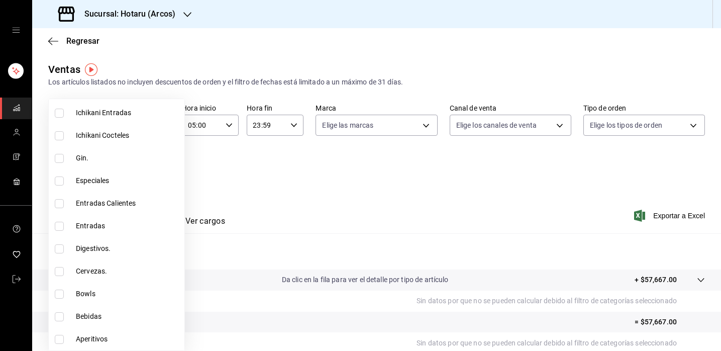
scroll to position [1639, 0]
click at [332, 208] on div at bounding box center [360, 175] width 721 height 351
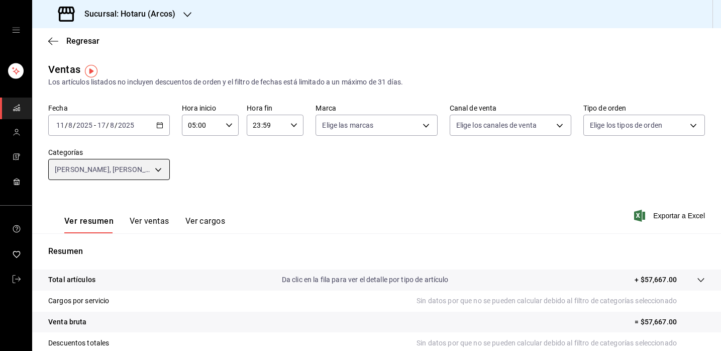
scroll to position [0, 0]
click at [163, 169] on body "Sucursal: Hotaru ([PERSON_NAME]) Regresar Ventas Los artículos listados no incl…" at bounding box center [360, 175] width 721 height 351
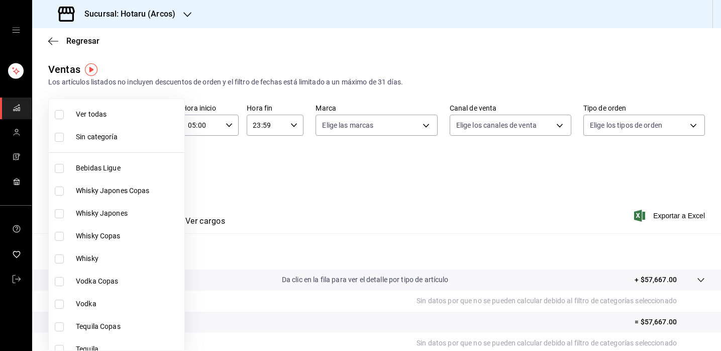
click at [58, 113] on input "checkbox" at bounding box center [59, 114] width 9 height 9
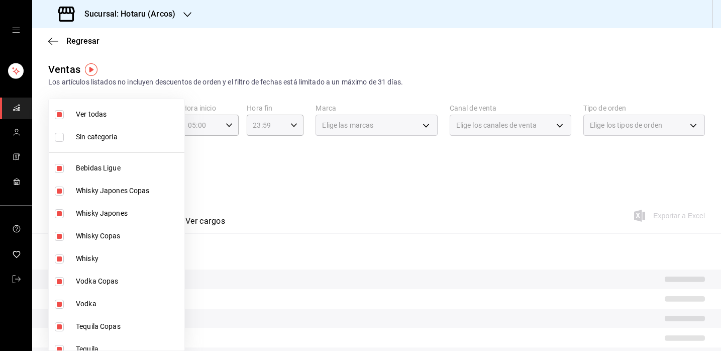
click at [58, 113] on input "checkbox" at bounding box center [59, 114] width 9 height 9
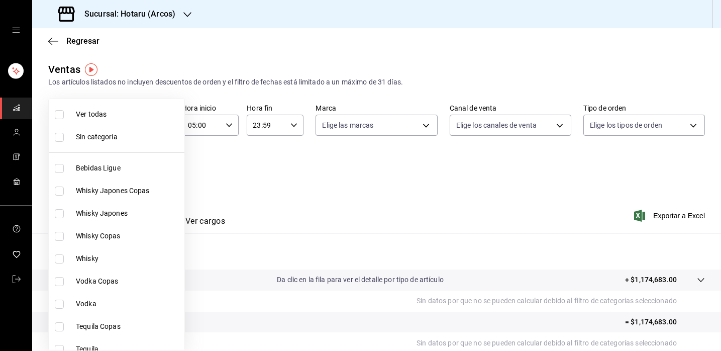
click at [63, 169] on input "checkbox" at bounding box center [59, 168] width 9 height 9
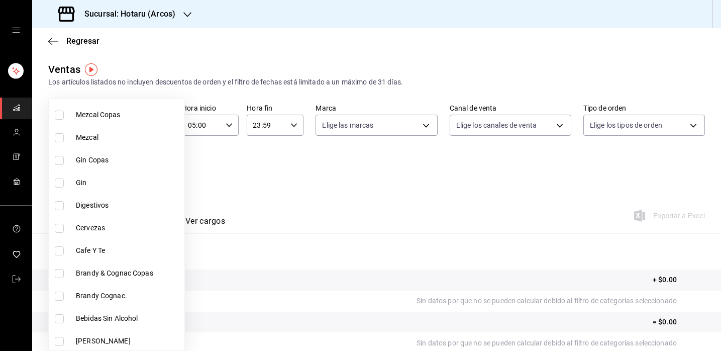
scroll to position [351, 0]
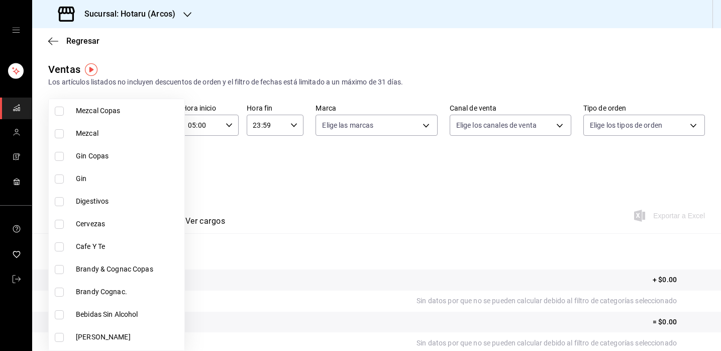
click at [62, 248] on input "checkbox" at bounding box center [59, 246] width 9 height 9
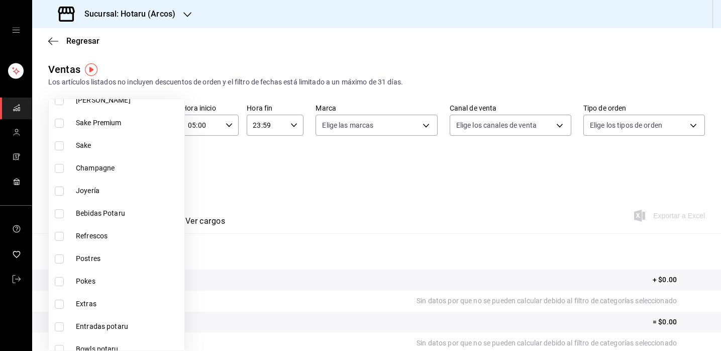
scroll to position [658, 0]
click at [56, 215] on input "checkbox" at bounding box center [59, 211] width 9 height 9
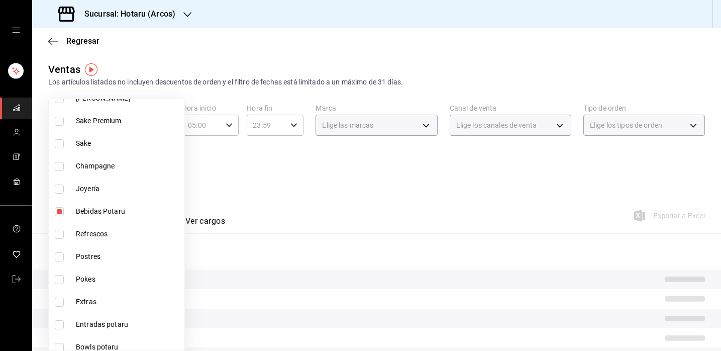
click at [59, 237] on input "checkbox" at bounding box center [59, 234] width 9 height 9
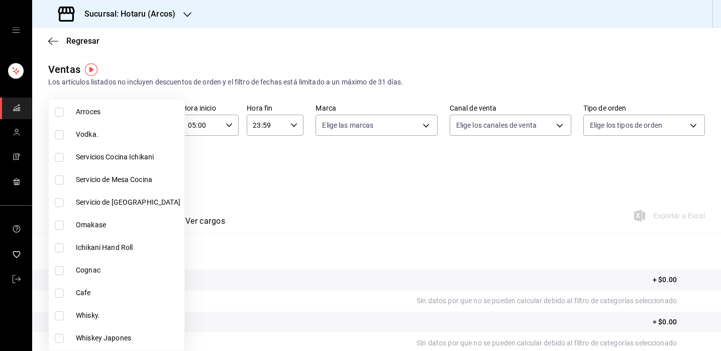
scroll to position [936, 0]
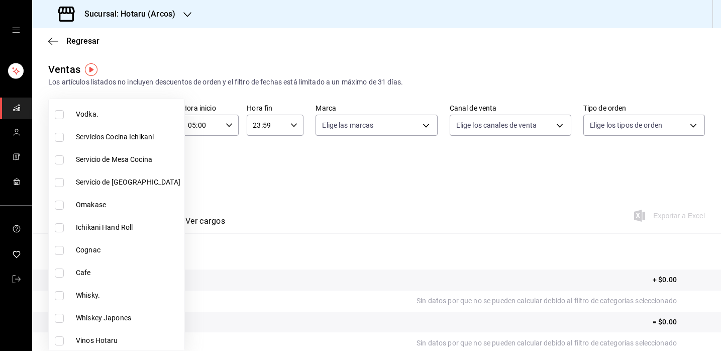
click at [69, 273] on li "Cafe" at bounding box center [117, 272] width 136 height 23
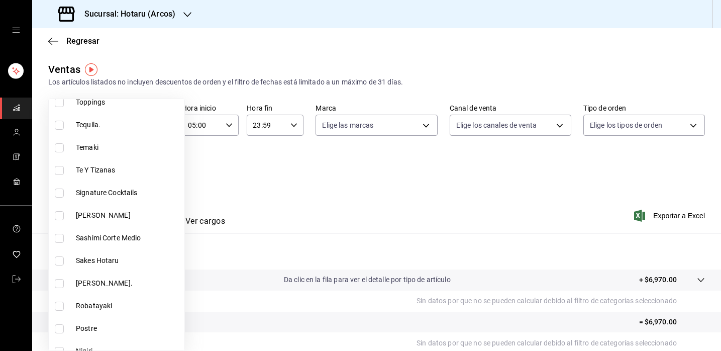
scroll to position [1198, 0]
click at [67, 167] on label at bounding box center [61, 168] width 13 height 9
click at [64, 167] on input "checkbox" at bounding box center [59, 168] width 9 height 9
click at [60, 167] on input "checkbox" at bounding box center [59, 168] width 9 height 9
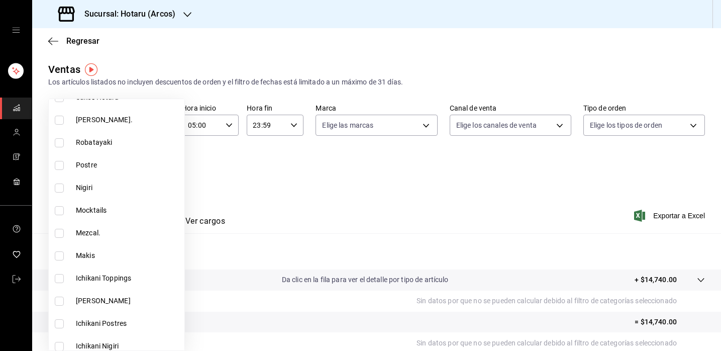
scroll to position [1360, 0]
click at [65, 210] on label at bounding box center [61, 211] width 13 height 9
click at [64, 210] on input "checkbox" at bounding box center [59, 211] width 9 height 9
click at [59, 209] on input "checkbox" at bounding box center [59, 211] width 9 height 9
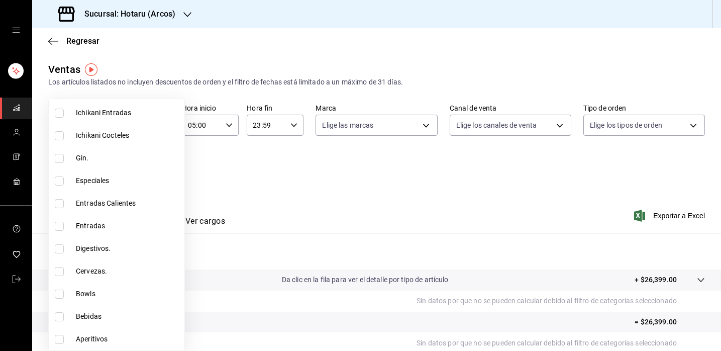
scroll to position [1639, 0]
click at [63, 313] on input "checkbox" at bounding box center [59, 316] width 9 height 9
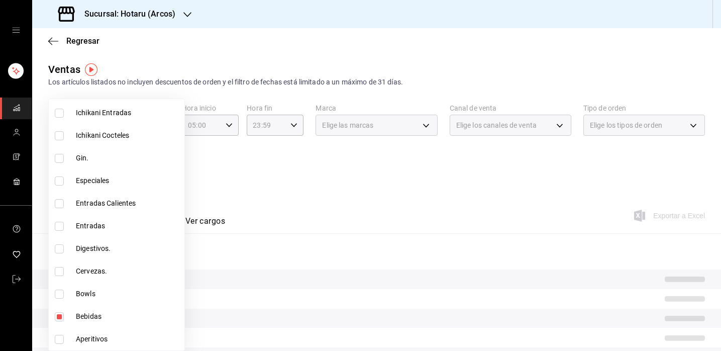
click at [360, 193] on div at bounding box center [360, 175] width 721 height 351
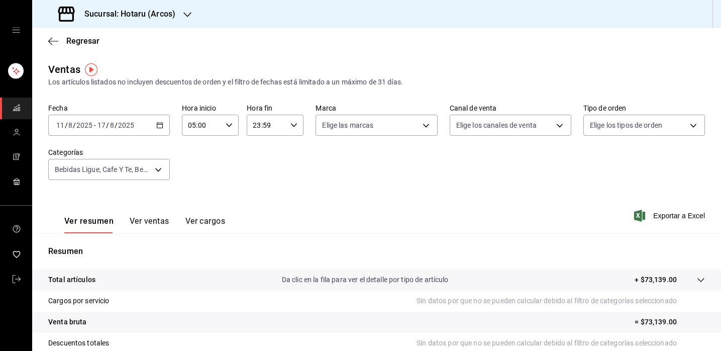
click at [164, 126] on div "[DATE] [DATE] - [DATE] [DATE]" at bounding box center [109, 125] width 122 height 21
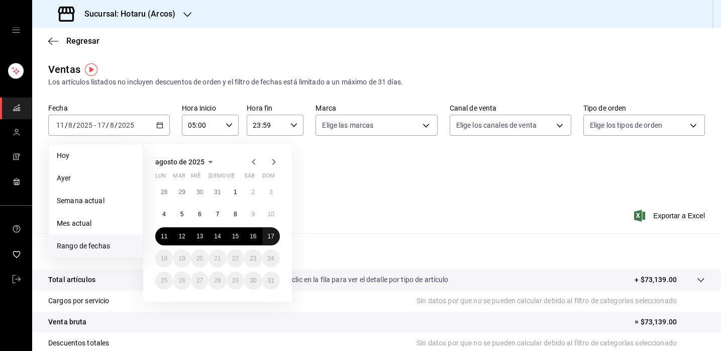
click at [271, 235] on abbr "17" at bounding box center [271, 236] width 7 height 7
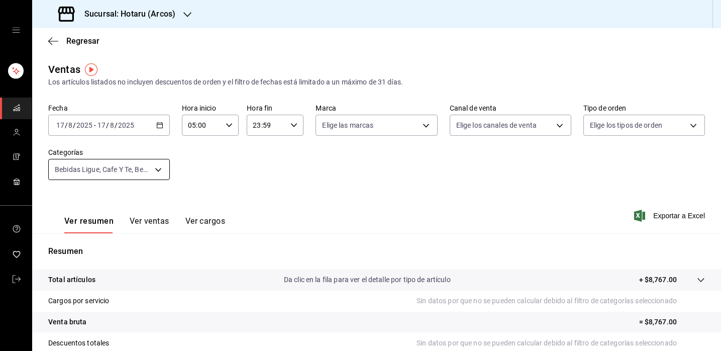
click at [154, 169] on body "Sucursal: Hotaru ([PERSON_NAME]) Regresar Ventas Los artículos listados no incl…" at bounding box center [360, 175] width 721 height 351
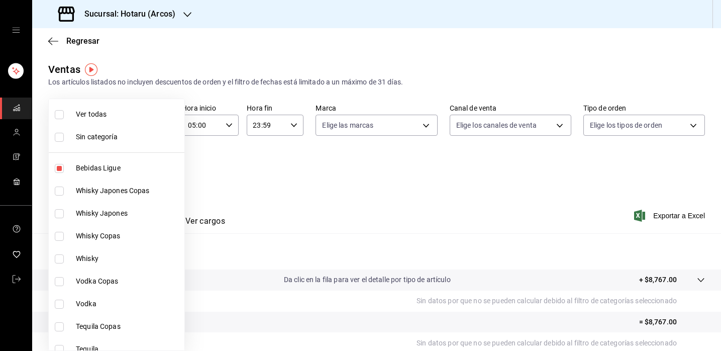
click at [64, 116] on label at bounding box center [61, 114] width 13 height 9
click at [64, 116] on input "checkbox" at bounding box center [59, 114] width 9 height 9
click at [262, 175] on div at bounding box center [360, 175] width 721 height 351
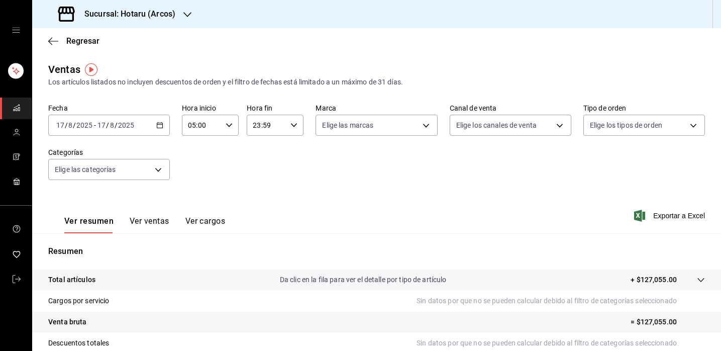
click at [232, 179] on div "Fecha [DATE] [DATE] - [DATE] [DATE] Hora inicio 05:00 Hora inicio Hora fin 23:5…" at bounding box center [376, 148] width 657 height 88
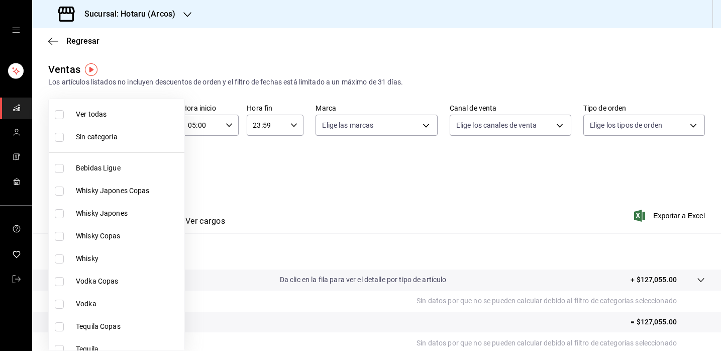
click at [160, 171] on body "Sucursal: Hotaru ([PERSON_NAME]) Regresar Ventas Los artículos listados no incl…" at bounding box center [360, 175] width 721 height 351
click at [58, 116] on input "checkbox" at bounding box center [59, 114] width 9 height 9
click at [59, 117] on input "checkbox" at bounding box center [59, 114] width 9 height 9
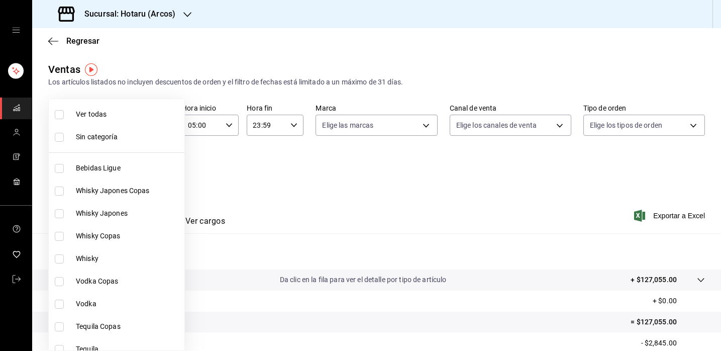
click at [272, 178] on div at bounding box center [360, 175] width 721 height 351
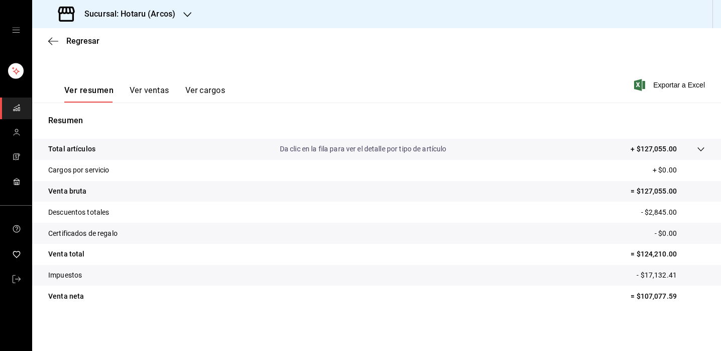
scroll to position [131, 0]
click at [676, 82] on span "Exportar a Excel" at bounding box center [670, 85] width 69 height 12
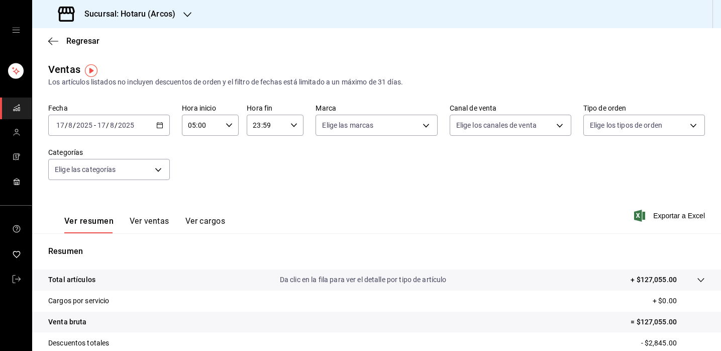
scroll to position [0, 0]
click at [162, 167] on body "Sucursal: Hotaru ([PERSON_NAME]) Regresar Ventas Los artículos listados no incl…" at bounding box center [360, 175] width 721 height 351
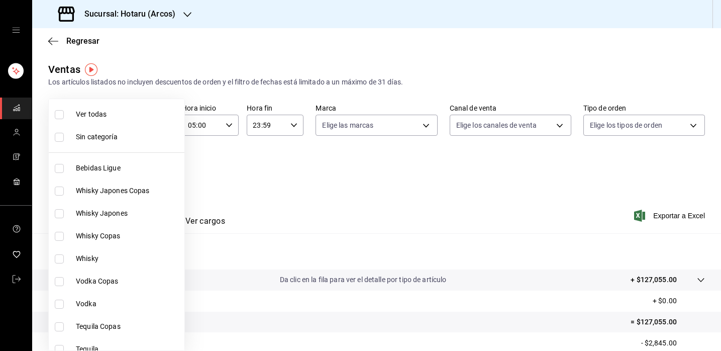
click at [63, 112] on input "checkbox" at bounding box center [59, 114] width 9 height 9
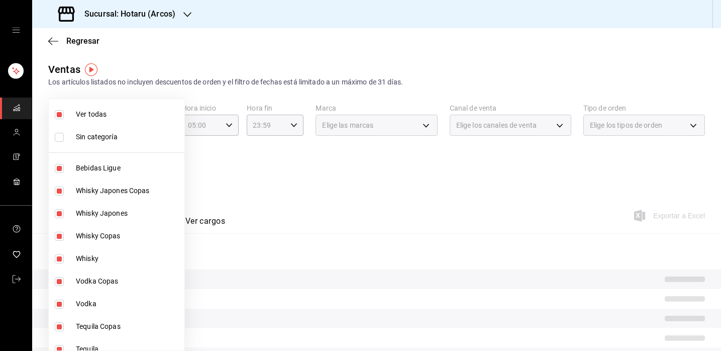
click at [63, 112] on input "checkbox" at bounding box center [59, 114] width 9 height 9
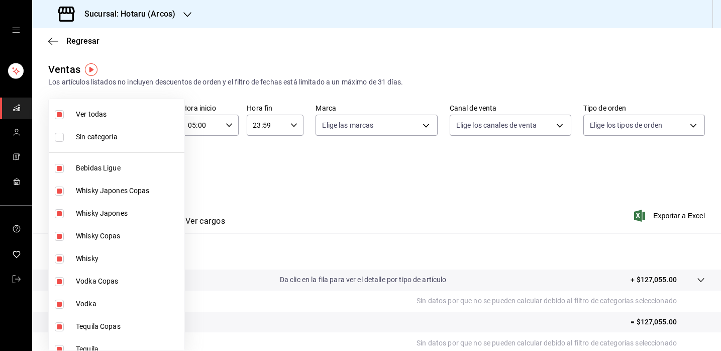
click at [63, 112] on input "checkbox" at bounding box center [59, 114] width 9 height 9
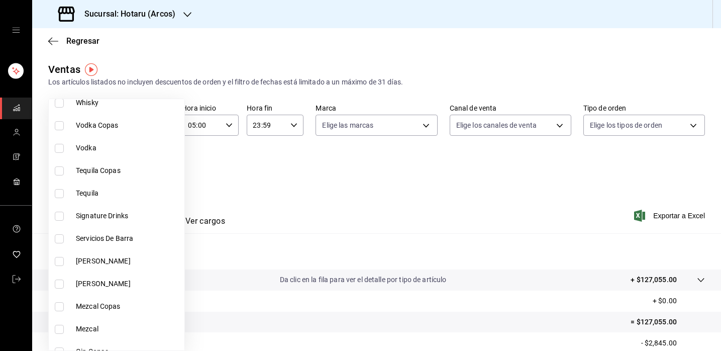
scroll to position [157, 0]
click at [61, 214] on input "checkbox" at bounding box center [59, 215] width 9 height 9
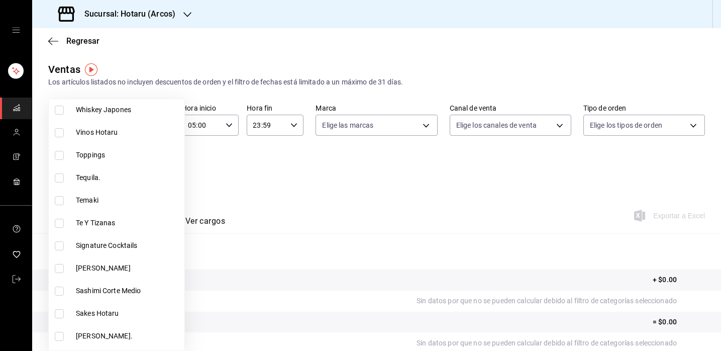
scroll to position [1149, 0]
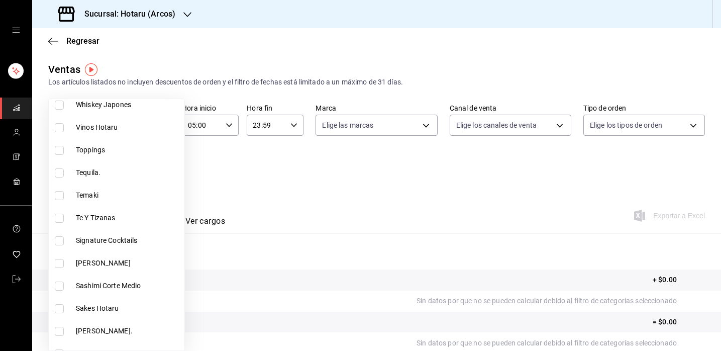
click at [62, 240] on input "checkbox" at bounding box center [59, 240] width 9 height 9
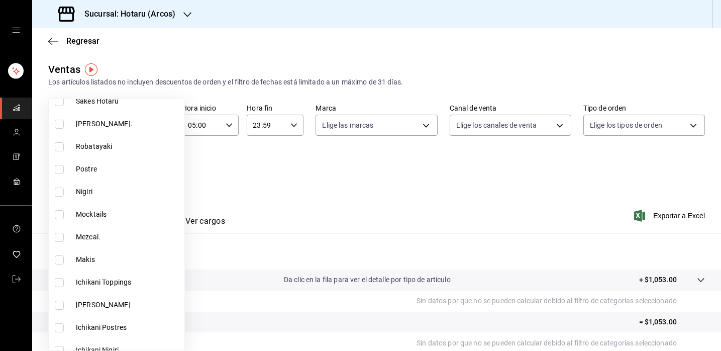
scroll to position [1357, 0]
click at [63, 213] on input "checkbox" at bounding box center [59, 214] width 9 height 9
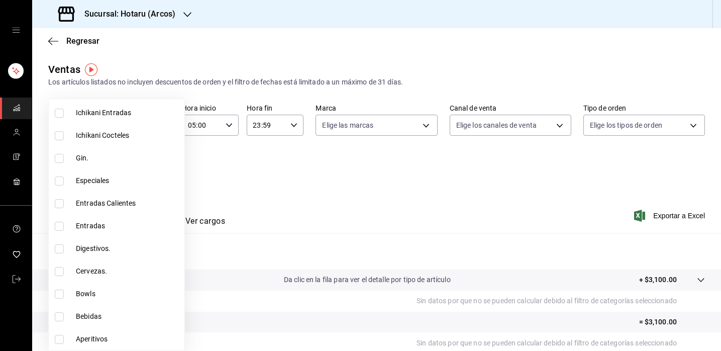
scroll to position [1639, 0]
click at [58, 341] on input "checkbox" at bounding box center [59, 339] width 9 height 9
click at [521, 207] on div at bounding box center [360, 175] width 721 height 351
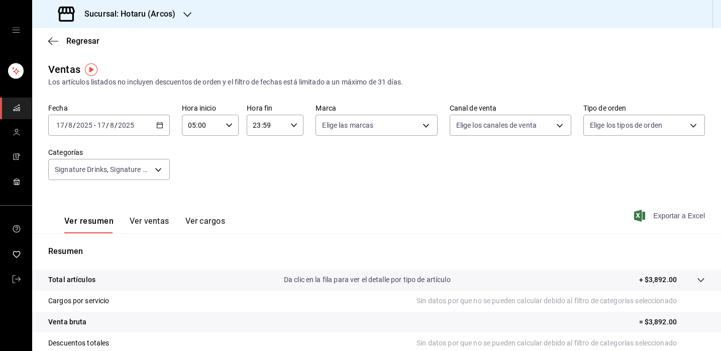
click at [658, 215] on span "Exportar a Excel" at bounding box center [670, 216] width 69 height 12
click at [159, 124] on icon "button" at bounding box center [159, 125] width 7 height 7
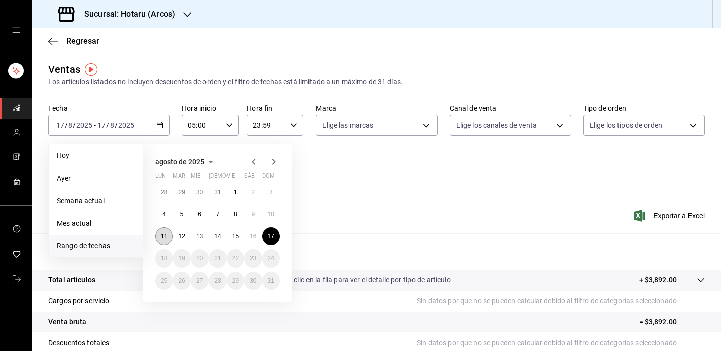
click at [161, 236] on button "11" at bounding box center [164, 236] width 18 height 18
click at [268, 237] on abbr "17" at bounding box center [271, 236] width 7 height 7
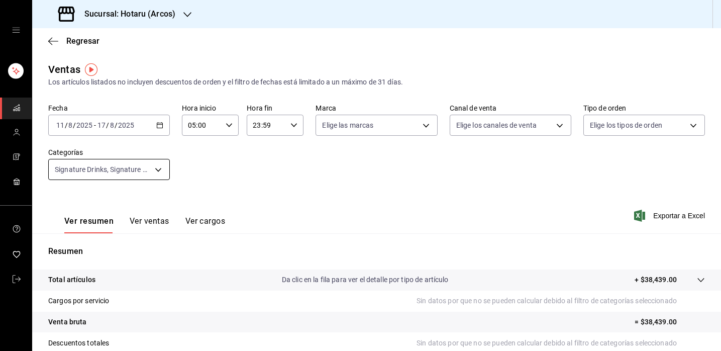
click at [156, 167] on body "Sucursal: Hotaru ([PERSON_NAME]) Regresar Ventas Los artículos listados no incl…" at bounding box center [360, 175] width 721 height 351
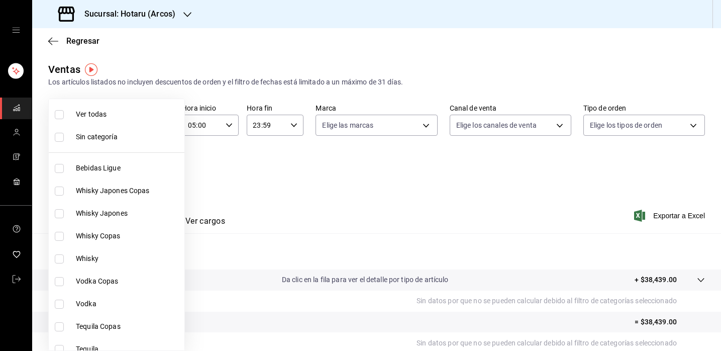
click at [57, 116] on input "checkbox" at bounding box center [59, 114] width 9 height 9
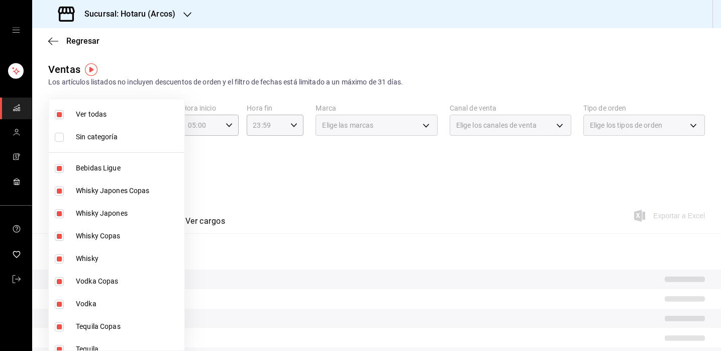
click at [57, 116] on input "checkbox" at bounding box center [59, 114] width 9 height 9
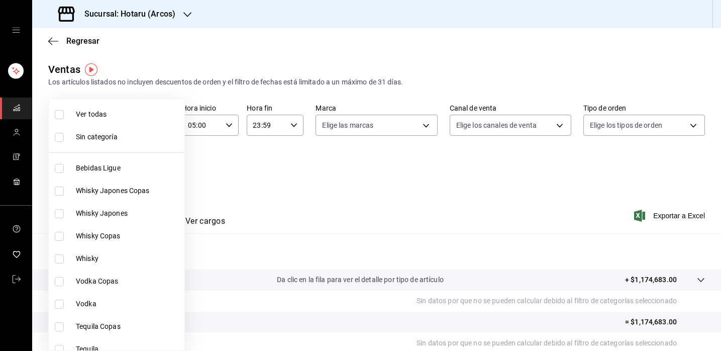
click at [386, 198] on div at bounding box center [360, 175] width 721 height 351
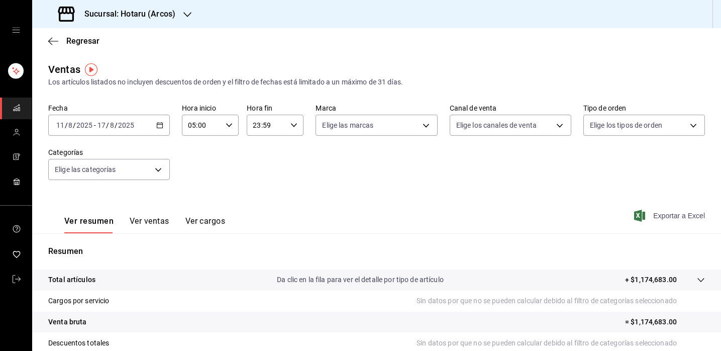
click at [678, 213] on span "Exportar a Excel" at bounding box center [670, 216] width 69 height 12
click at [355, 183] on div "Fecha [DATE] [DATE] - [DATE] [DATE] Hora inicio 05:00 Hora inicio Hora fin 23:5…" at bounding box center [376, 148] width 657 height 88
click at [377, 197] on div "Ver resumen Ver ventas Ver cargos Exportar a Excel" at bounding box center [376, 212] width 689 height 41
click at [160, 170] on body "Sucursal: Hotaru ([PERSON_NAME]) Regresar Ventas Los artículos listados no incl…" at bounding box center [360, 175] width 721 height 351
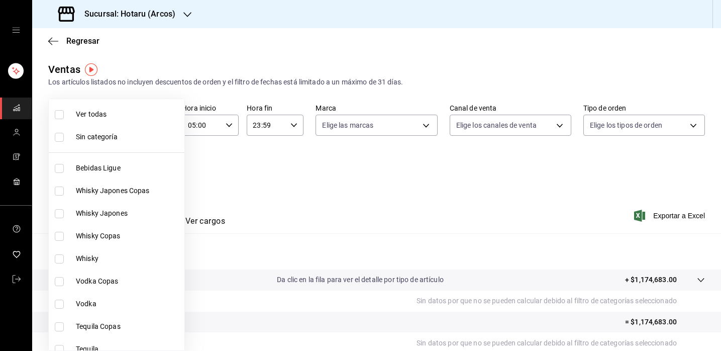
click at [231, 190] on div at bounding box center [360, 175] width 721 height 351
click at [166, 168] on body "Sucursal: Hotaru ([PERSON_NAME]) Regresar Ventas Los artículos listados no incl…" at bounding box center [360, 175] width 721 height 351
click at [60, 118] on input "checkbox" at bounding box center [59, 114] width 9 height 9
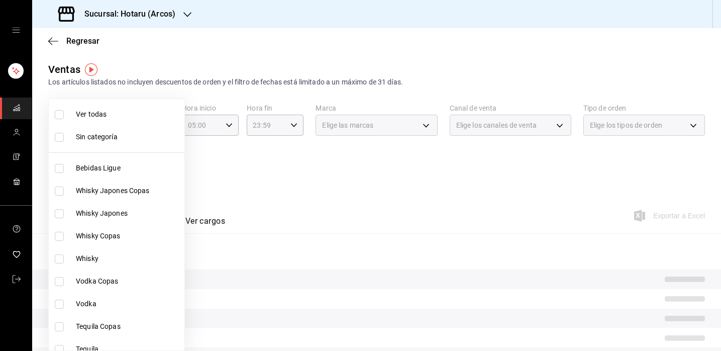
click at [321, 160] on div at bounding box center [360, 175] width 721 height 351
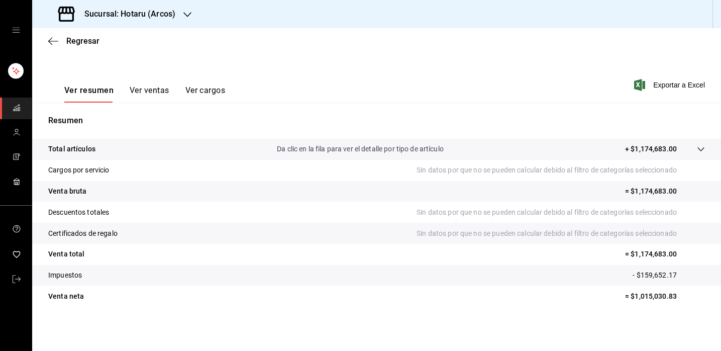
scroll to position [131, 0]
click at [319, 78] on div "Ver resumen Ver ventas Ver cargos Exportar a Excel" at bounding box center [376, 81] width 689 height 41
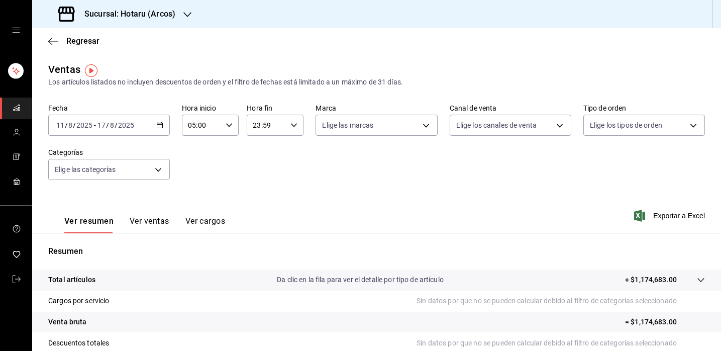
scroll to position [0, 0]
click at [428, 129] on body "Sucursal: Hotaru ([PERSON_NAME]) Regresar Ventas Los artículos listados no incl…" at bounding box center [360, 175] width 721 height 351
click at [329, 220] on input "checkbox" at bounding box center [326, 220] width 9 height 9
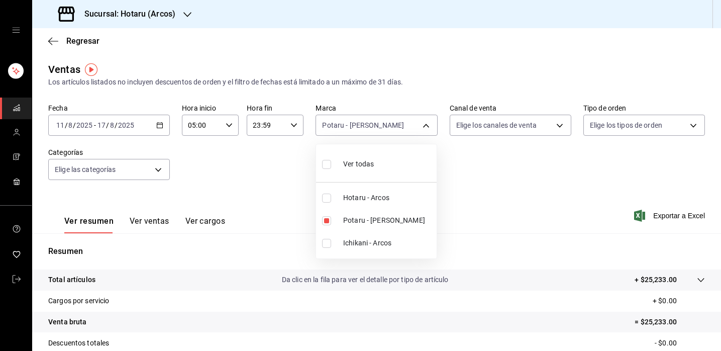
click at [500, 188] on div at bounding box center [360, 175] width 721 height 351
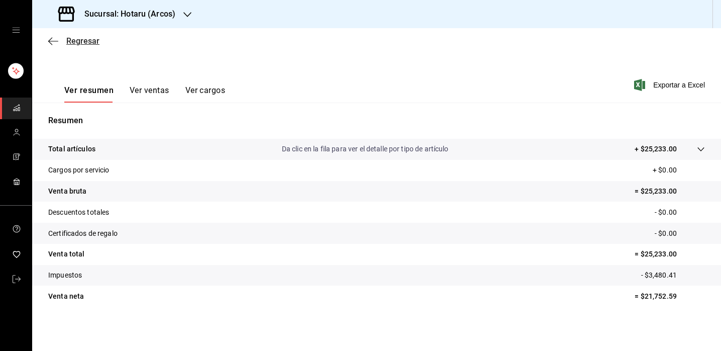
click at [51, 37] on icon "button" at bounding box center [53, 41] width 10 height 9
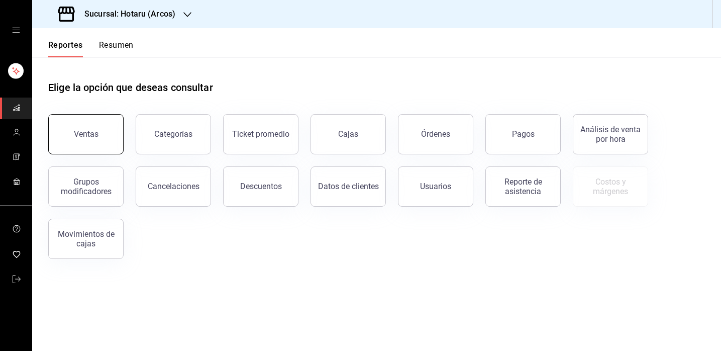
click at [94, 135] on div "Ventas" at bounding box center [86, 134] width 25 height 10
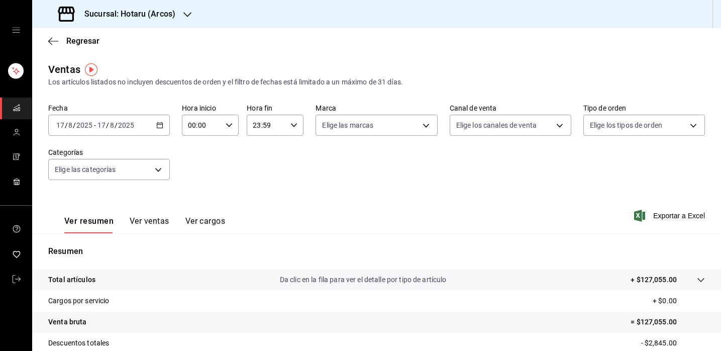
click at [163, 126] on div "[DATE] [DATE] - [DATE] [DATE]" at bounding box center [109, 125] width 122 height 21
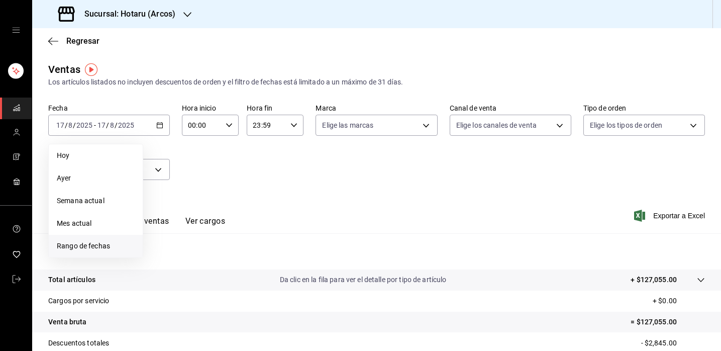
click at [97, 249] on span "Rango de fechas" at bounding box center [96, 246] width 78 height 11
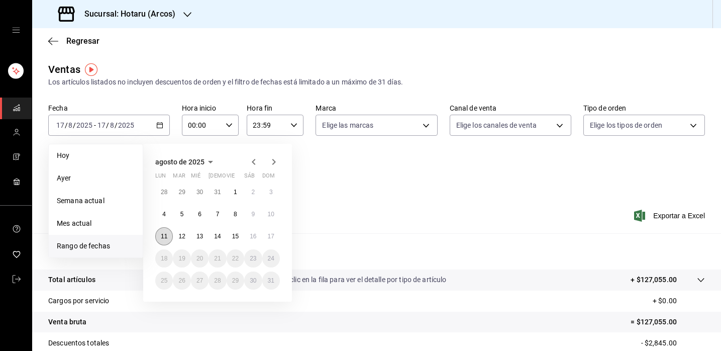
click at [166, 238] on abbr "11" at bounding box center [164, 236] width 7 height 7
click at [272, 236] on abbr "17" at bounding box center [271, 236] width 7 height 7
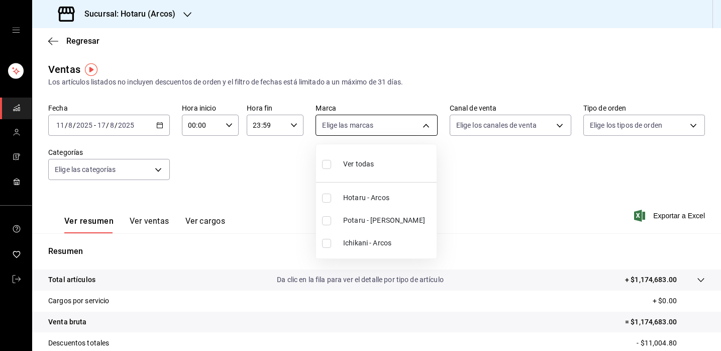
click at [427, 126] on body "Sucursal: Hotaru ([PERSON_NAME]) Regresar Ventas Los artículos listados no incl…" at bounding box center [360, 175] width 721 height 351
click at [327, 221] on input "checkbox" at bounding box center [326, 220] width 9 height 9
click at [494, 193] on div at bounding box center [360, 175] width 721 height 351
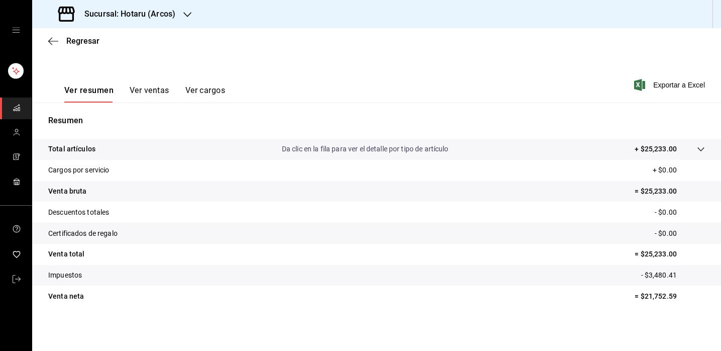
scroll to position [131, 0]
